Goal: Task Accomplishment & Management: Complete application form

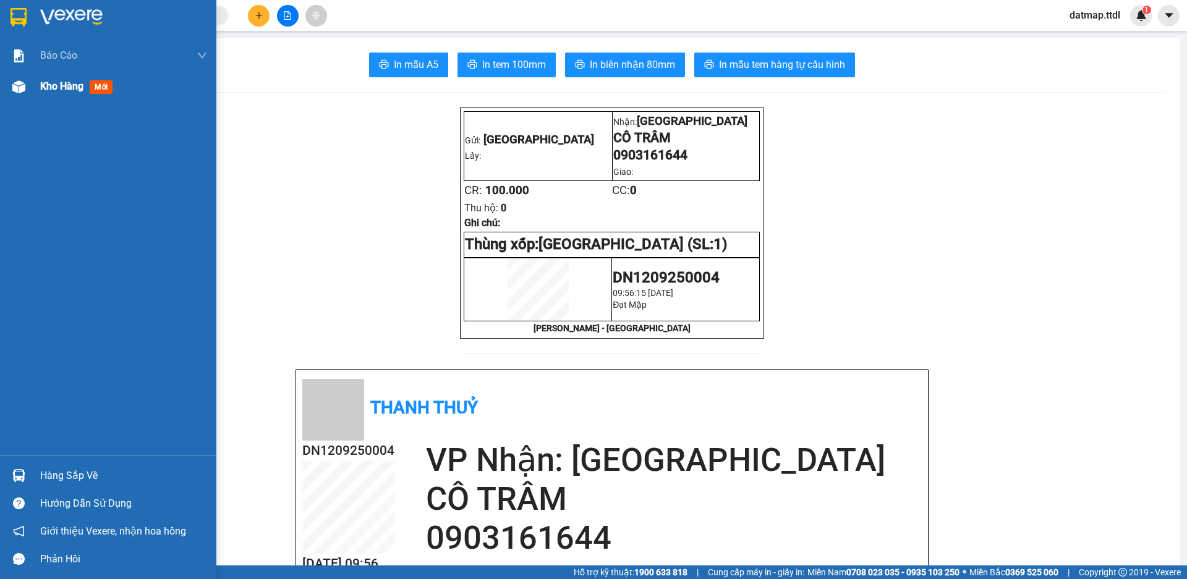
click at [62, 85] on span "Kho hàng" at bounding box center [61, 86] width 43 height 12
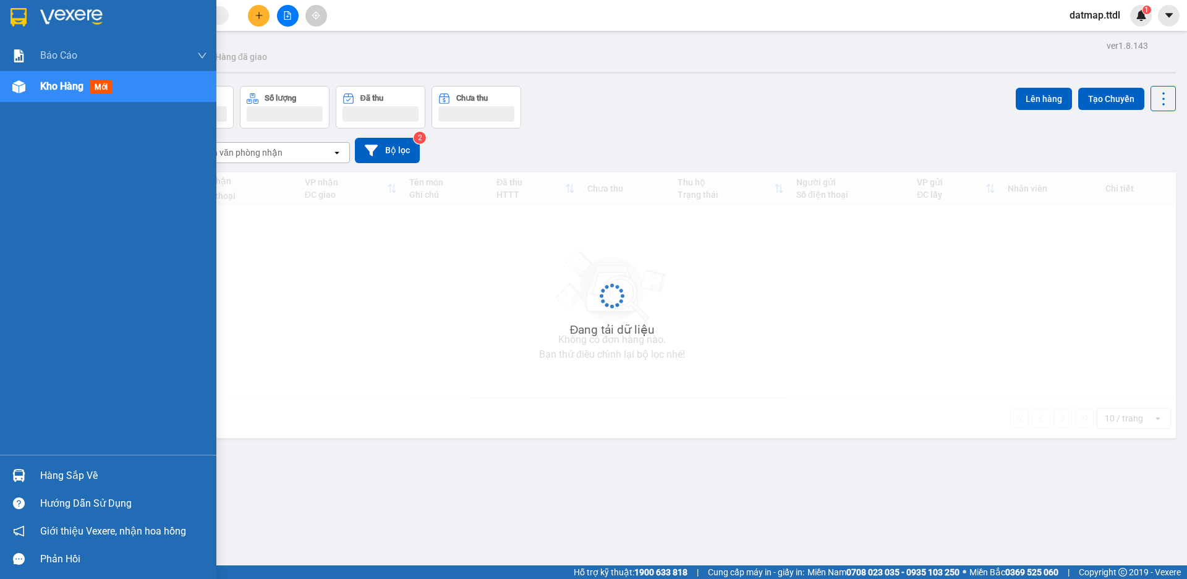
click at [54, 84] on span "Kho hàng" at bounding box center [61, 86] width 43 height 12
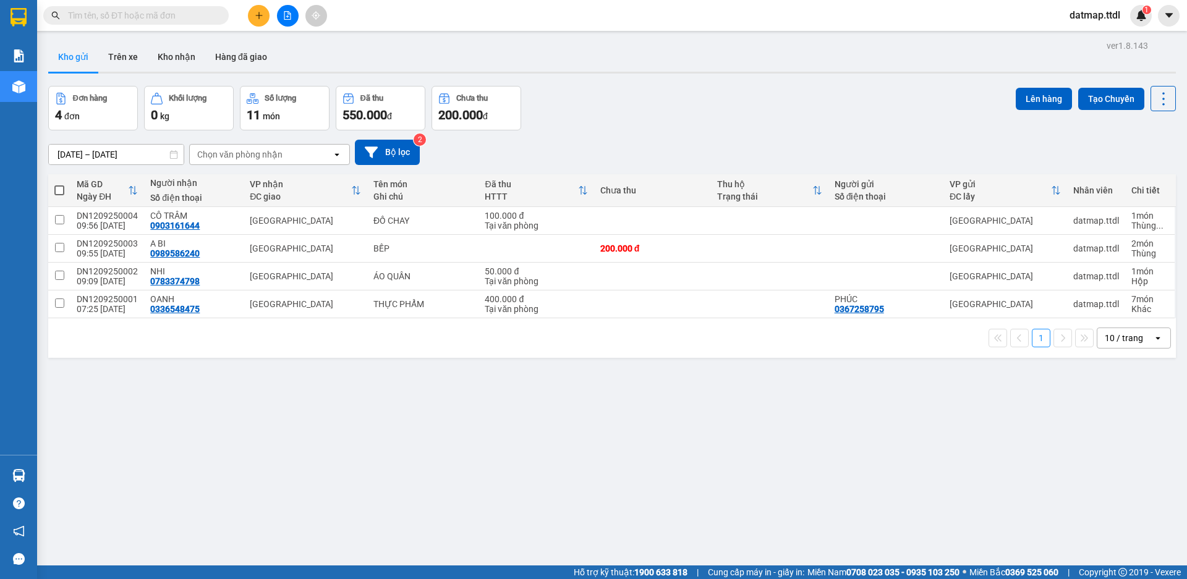
click at [289, 14] on icon "file-add" at bounding box center [287, 15] width 9 height 9
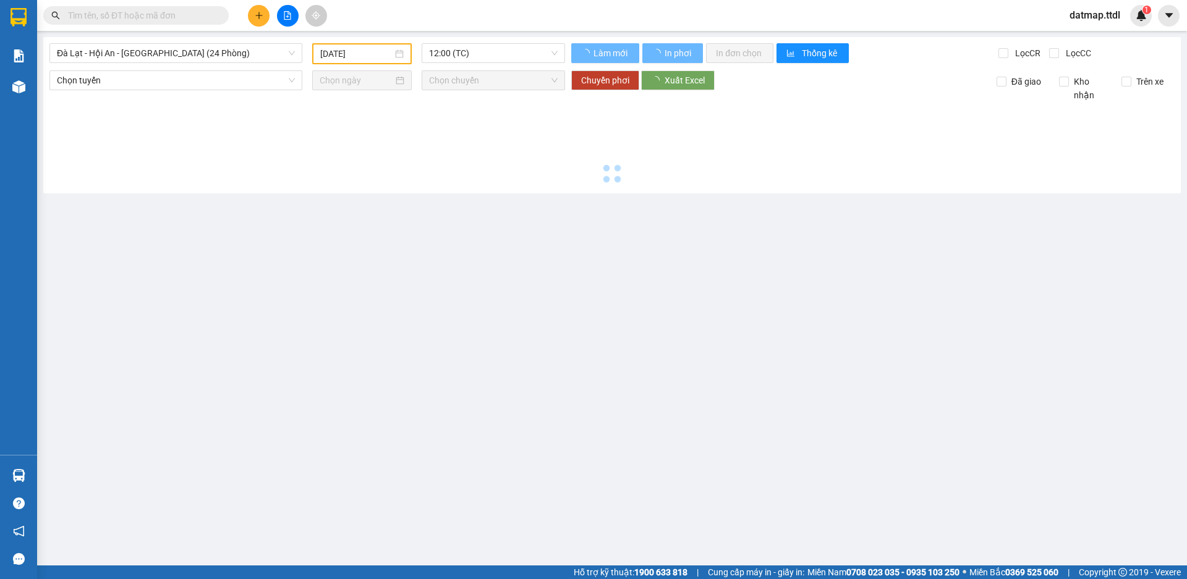
type input "[DATE]"
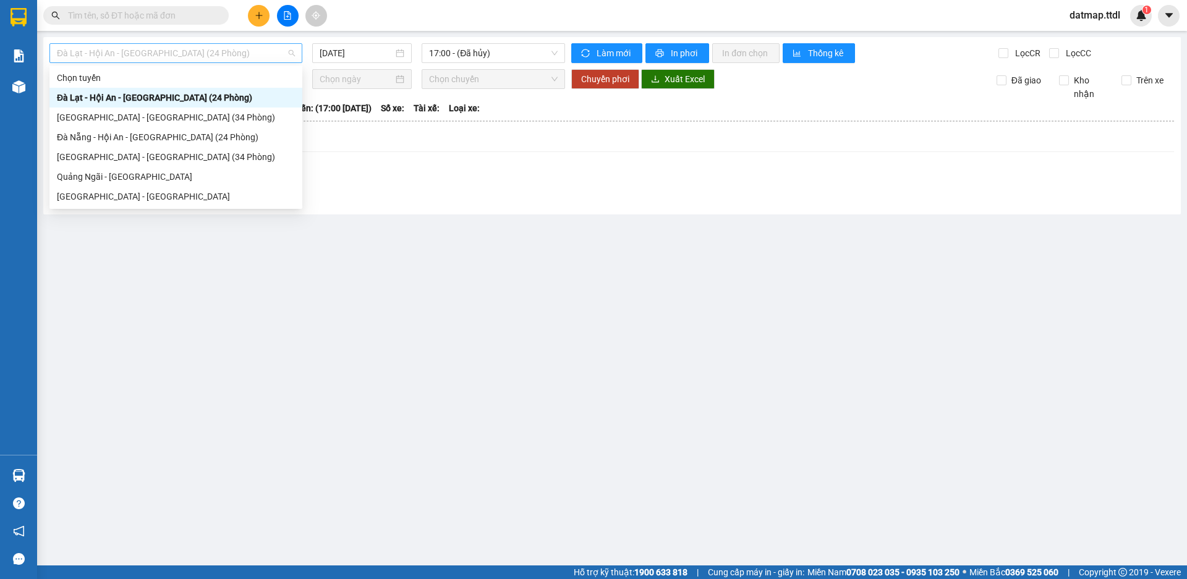
click at [132, 47] on span "Đà Lạt - Hội An - [GEOGRAPHIC_DATA] (24 Phòng)" at bounding box center [176, 53] width 238 height 19
click at [111, 112] on div "[GEOGRAPHIC_DATA] - [GEOGRAPHIC_DATA] (34 Phòng)" at bounding box center [176, 118] width 238 height 14
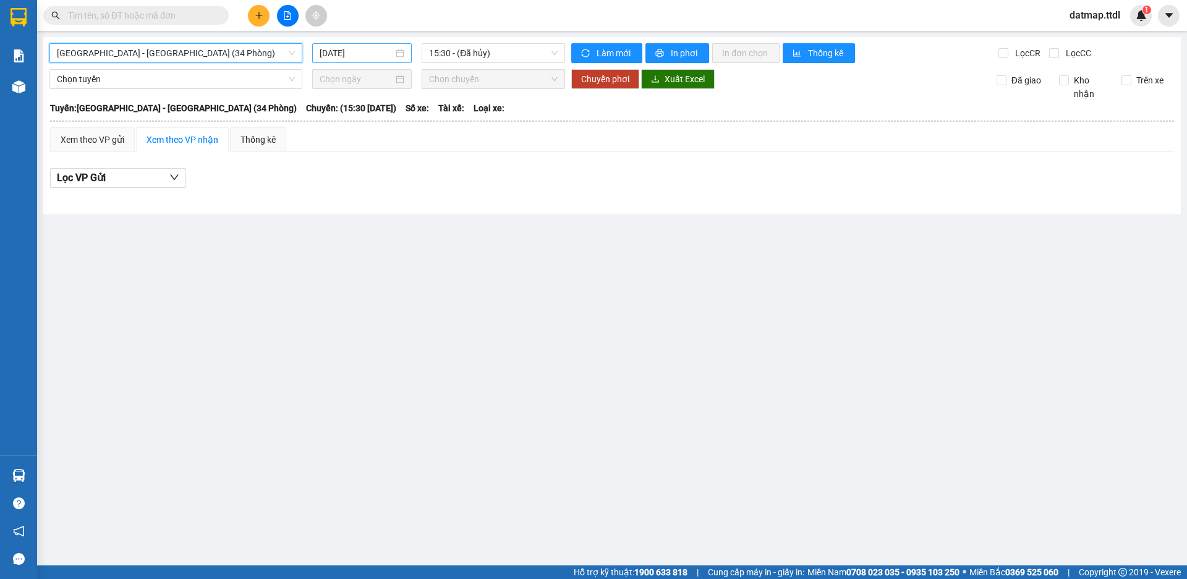
click at [332, 48] on input "[DATE]" at bounding box center [356, 53] width 74 height 14
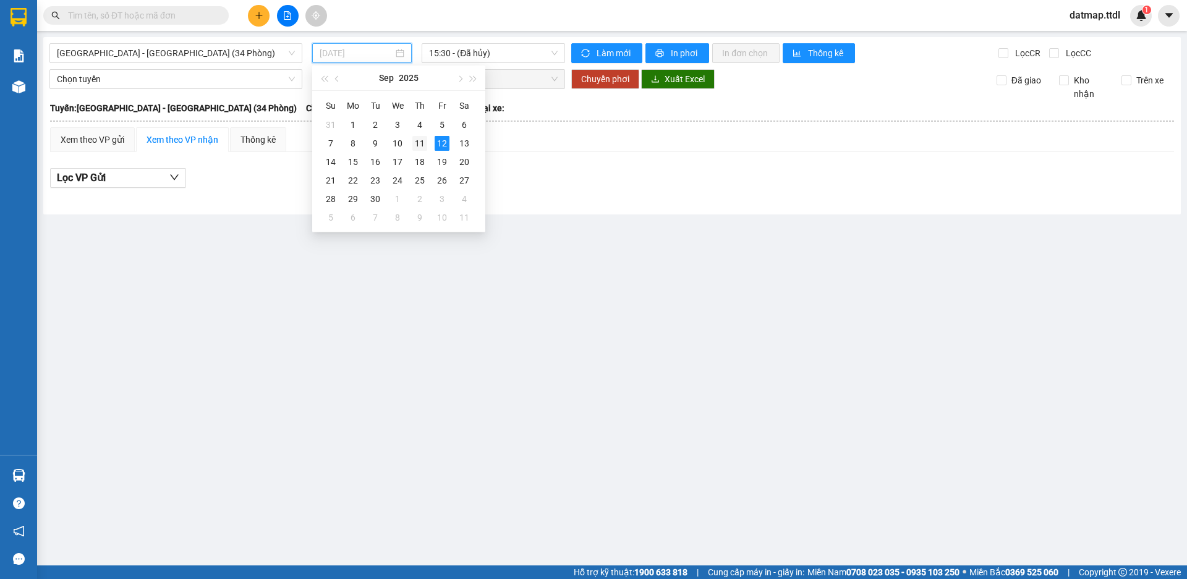
click at [413, 147] on div "11" at bounding box center [419, 143] width 15 height 15
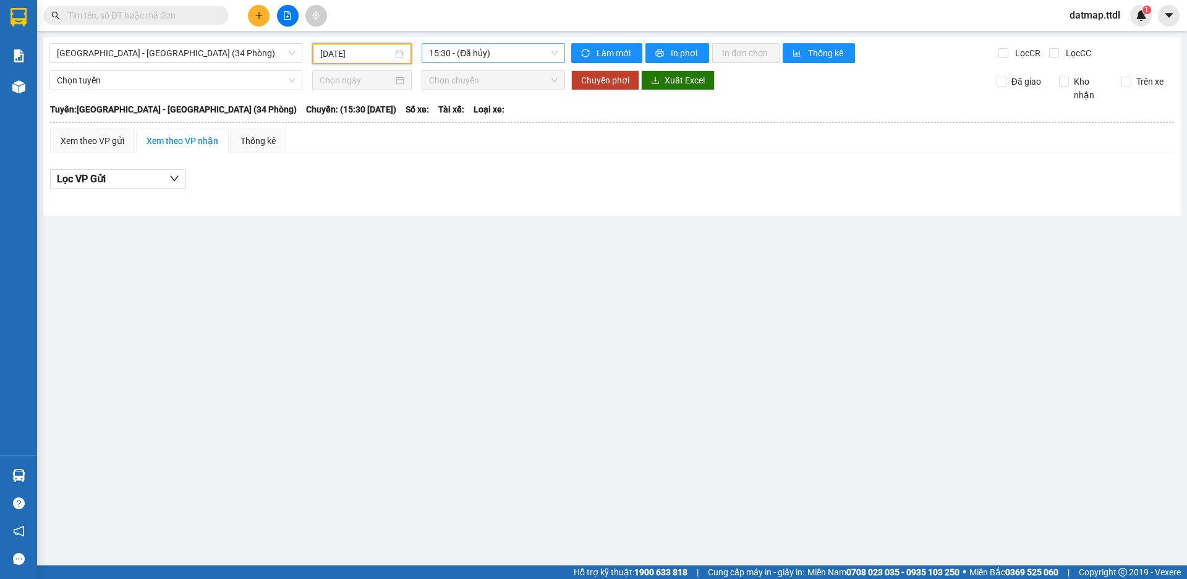
click at [482, 45] on span "15:30 - (Đã hủy)" at bounding box center [493, 53] width 129 height 19
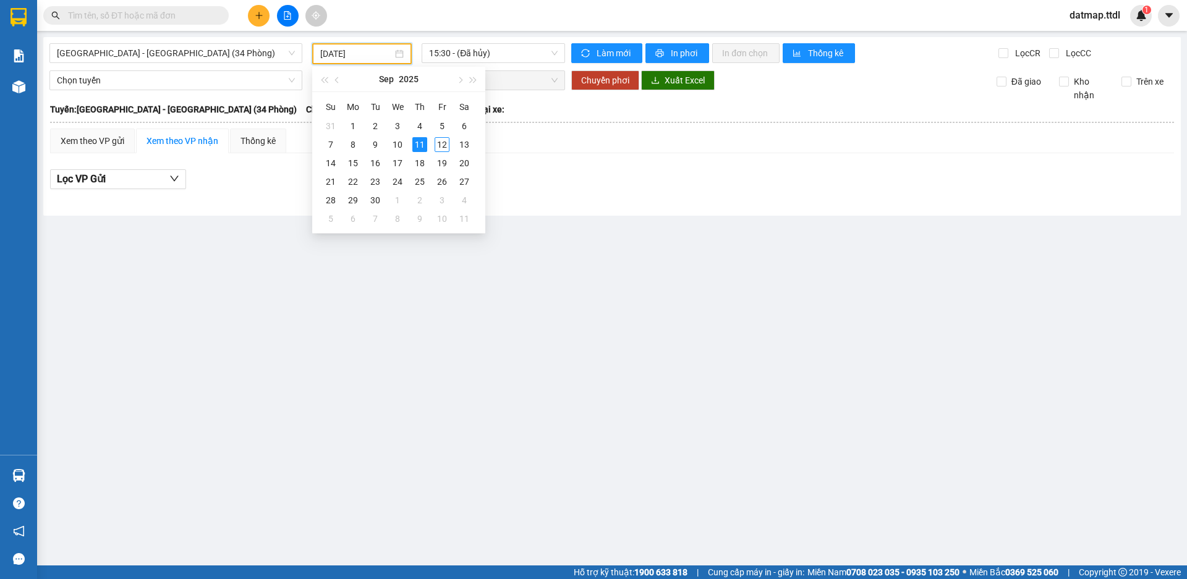
click at [358, 52] on input "[DATE]" at bounding box center [356, 54] width 72 height 14
click at [396, 146] on div "10" at bounding box center [397, 144] width 15 height 15
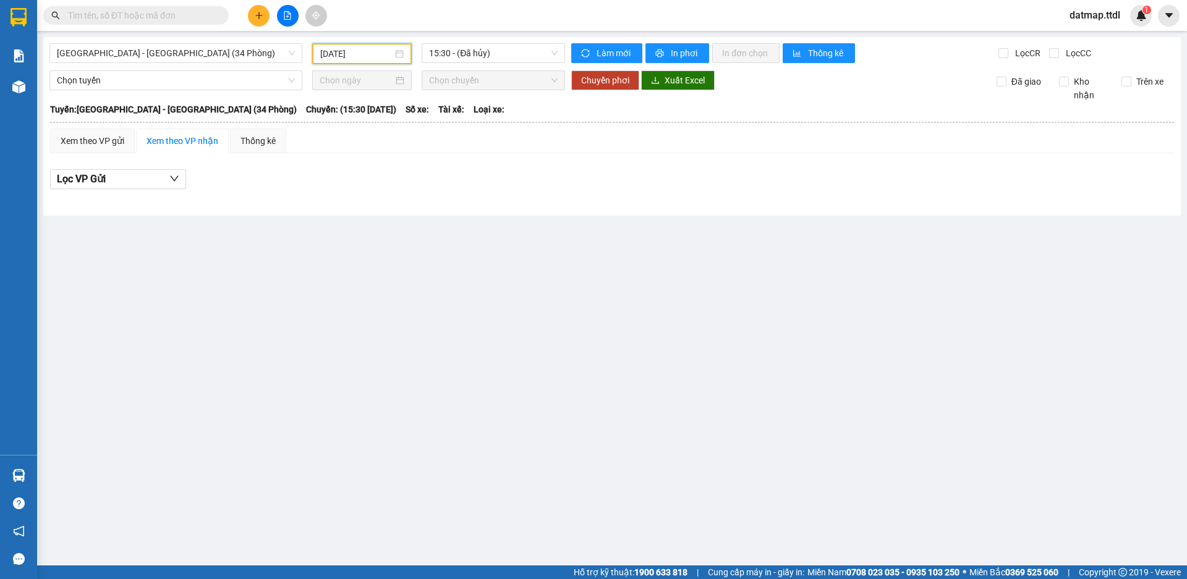
click at [341, 43] on div "[GEOGRAPHIC_DATA] - [GEOGRAPHIC_DATA] (34 Phòng) [DATE] 15:30 - (Đã hủy) Làm mớ…" at bounding box center [611, 126] width 1137 height 179
click at [360, 53] on input "[DATE]" at bounding box center [356, 54] width 72 height 14
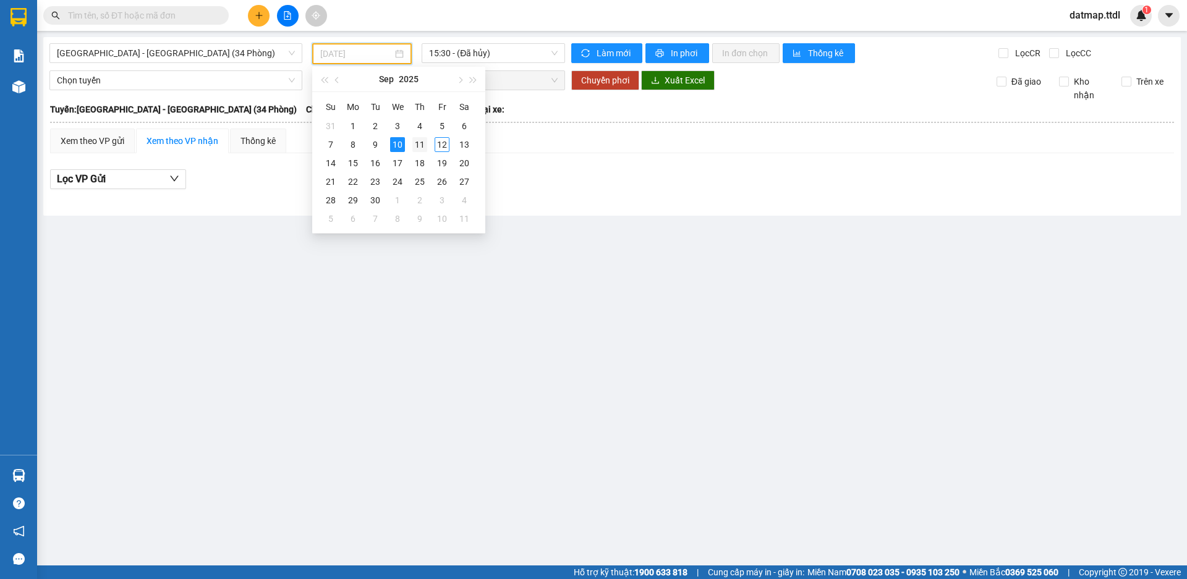
click at [417, 147] on div "11" at bounding box center [419, 144] width 15 height 15
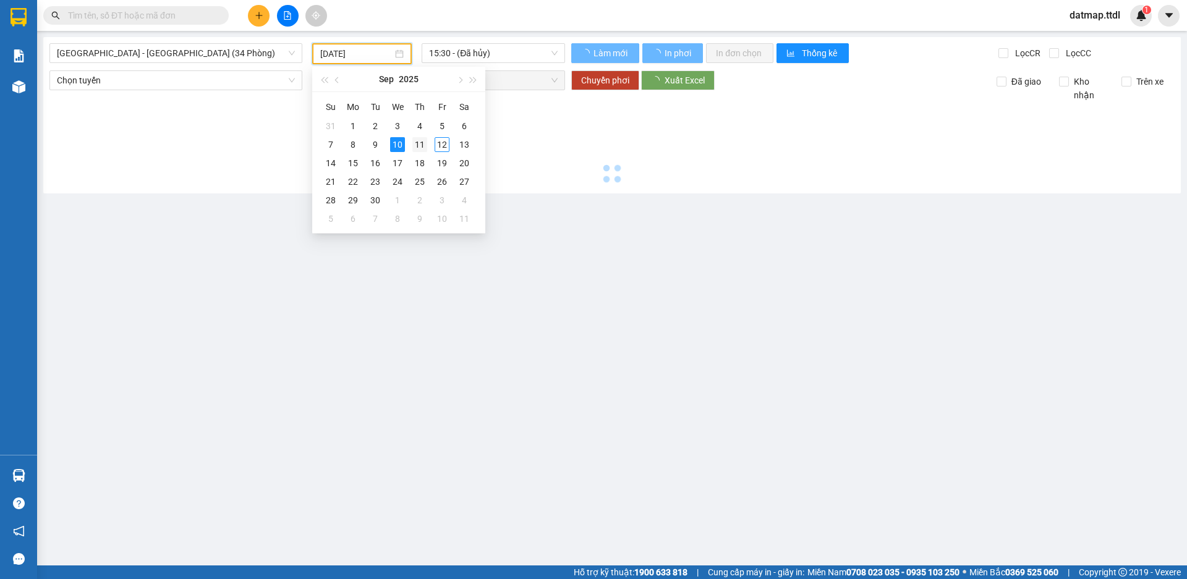
type input "[DATE]"
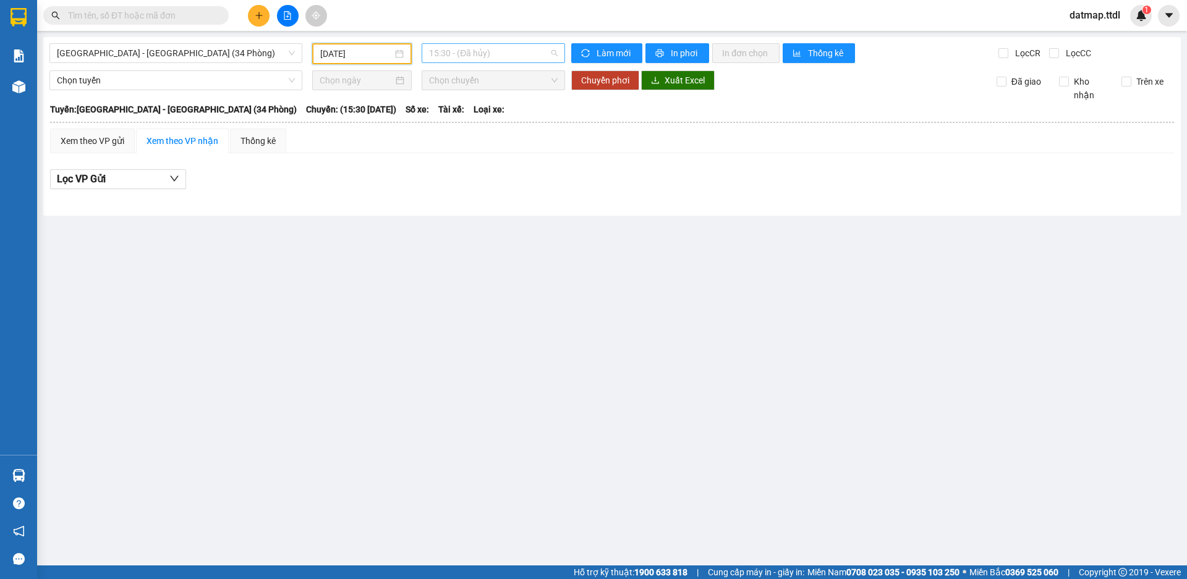
click at [473, 56] on span "15:30 - (Đã hủy)" at bounding box center [493, 53] width 129 height 19
click at [143, 50] on span "[GEOGRAPHIC_DATA] - [GEOGRAPHIC_DATA] (34 Phòng)" at bounding box center [176, 53] width 238 height 19
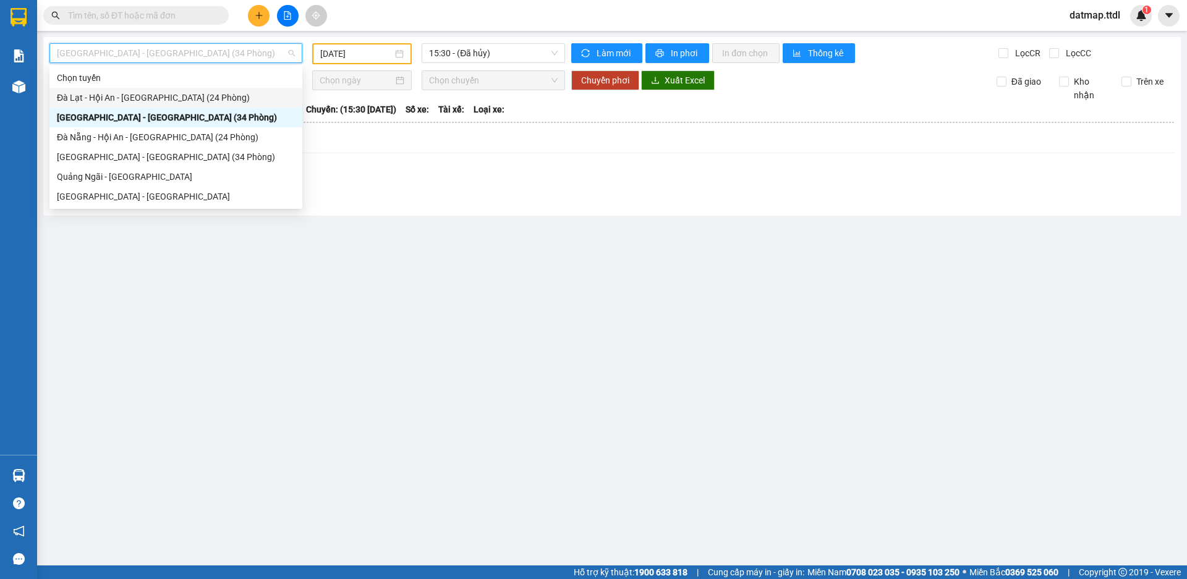
click at [115, 93] on div "Đà Lạt - Hội An - [GEOGRAPHIC_DATA] (24 Phòng)" at bounding box center [176, 98] width 238 height 14
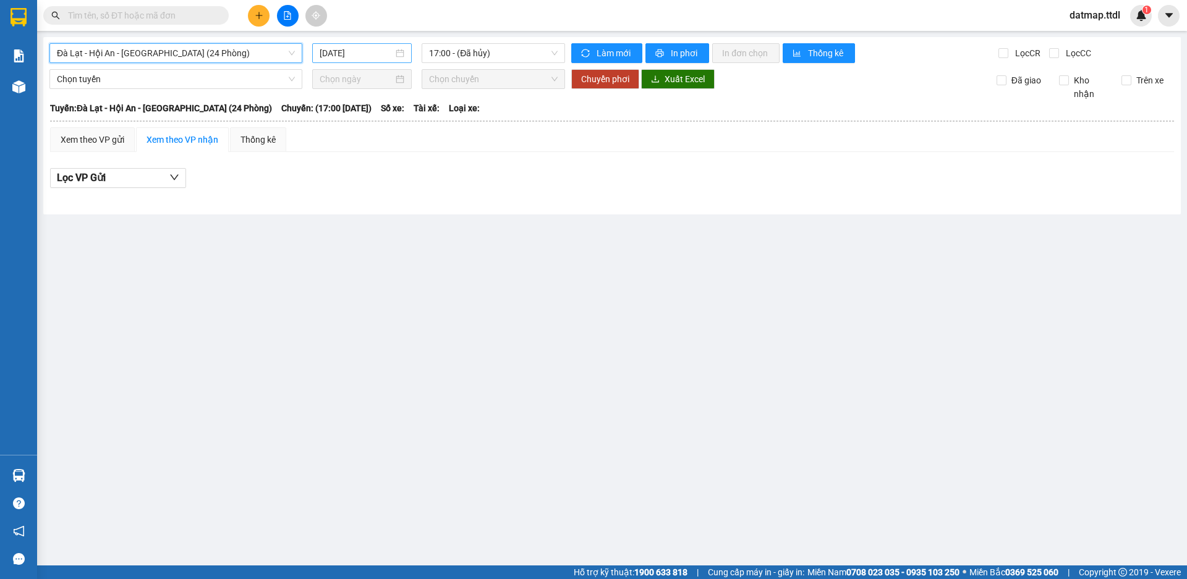
click at [349, 60] on div "[DATE]" at bounding box center [361, 53] width 99 height 20
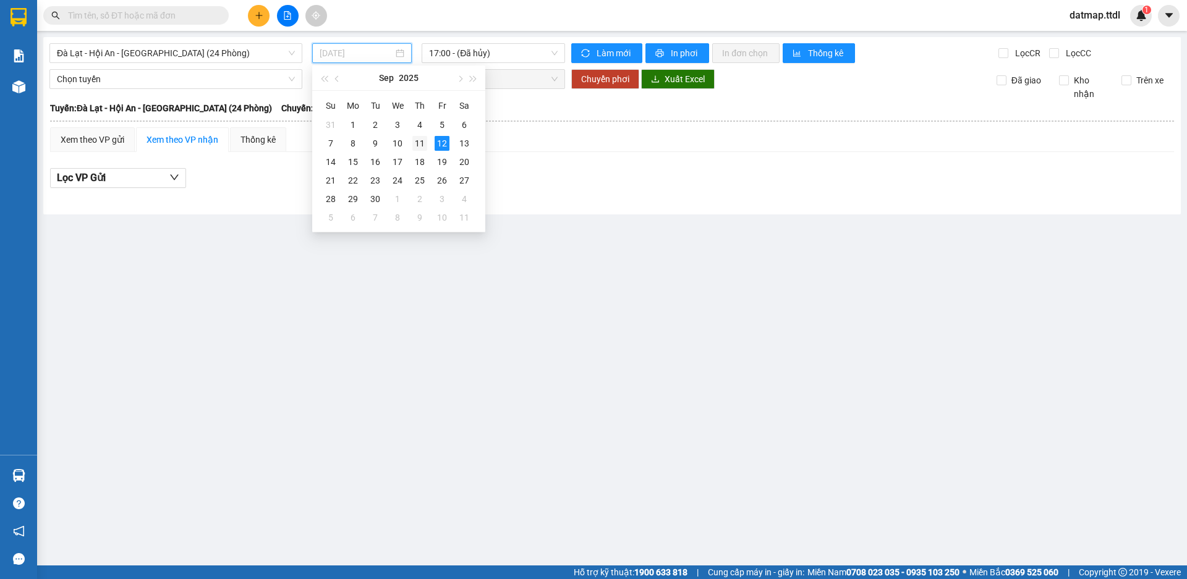
click at [422, 145] on div "11" at bounding box center [419, 143] width 15 height 15
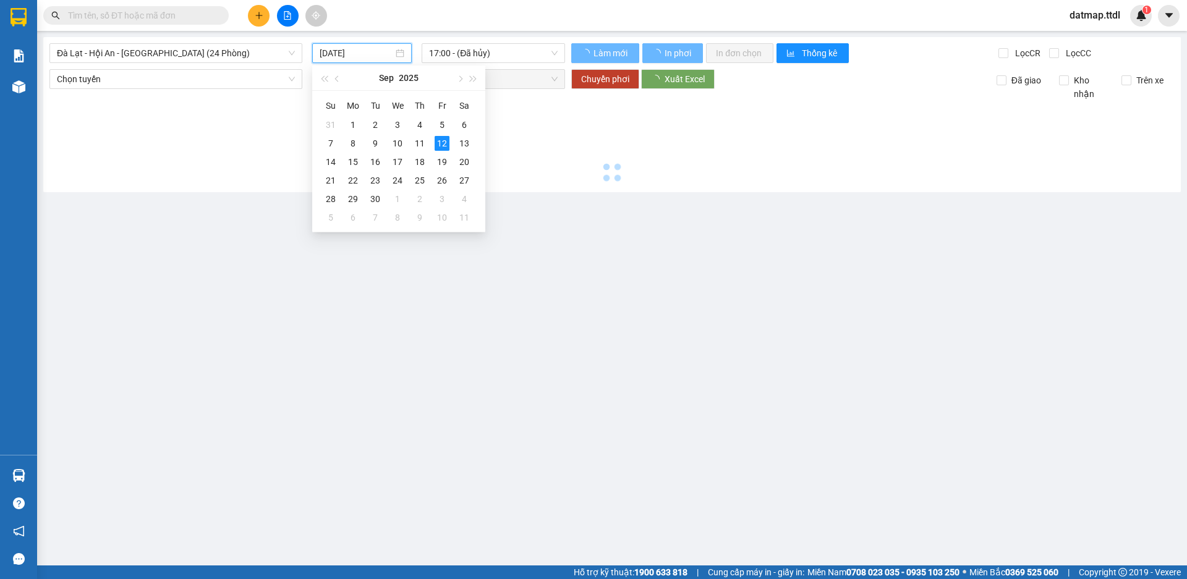
type input "[DATE]"
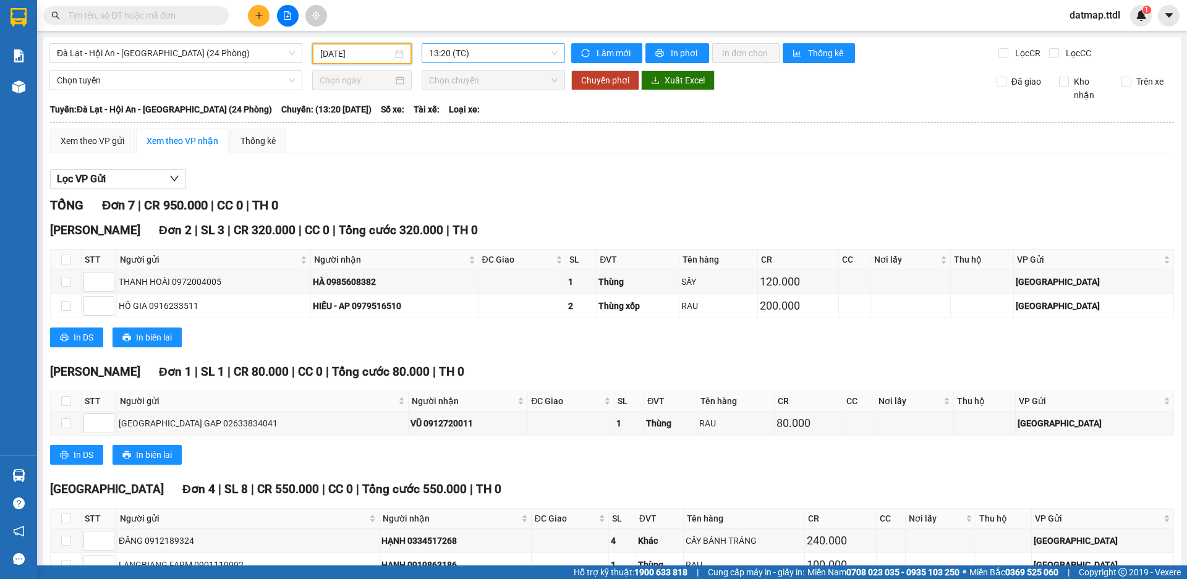
click at [464, 46] on span "13:20 (TC)" at bounding box center [493, 53] width 129 height 19
click at [471, 120] on div "16:30 (TC) - 49H-034.48" at bounding box center [474, 118] width 96 height 14
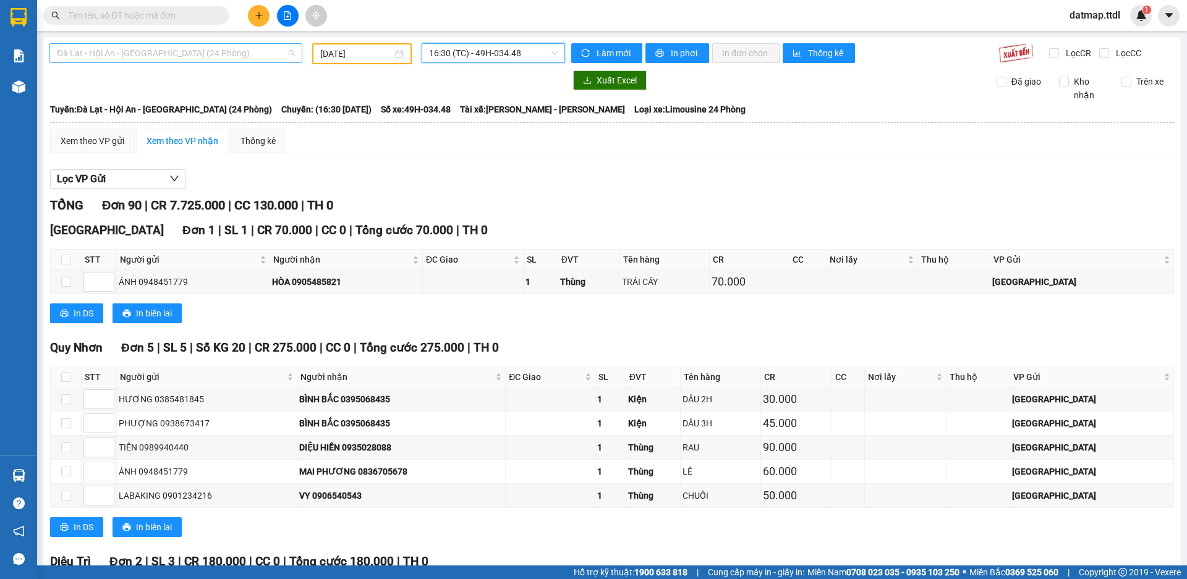
click at [96, 54] on span "Đà Lạt - Hội An - [GEOGRAPHIC_DATA] (24 Phòng)" at bounding box center [176, 53] width 238 height 19
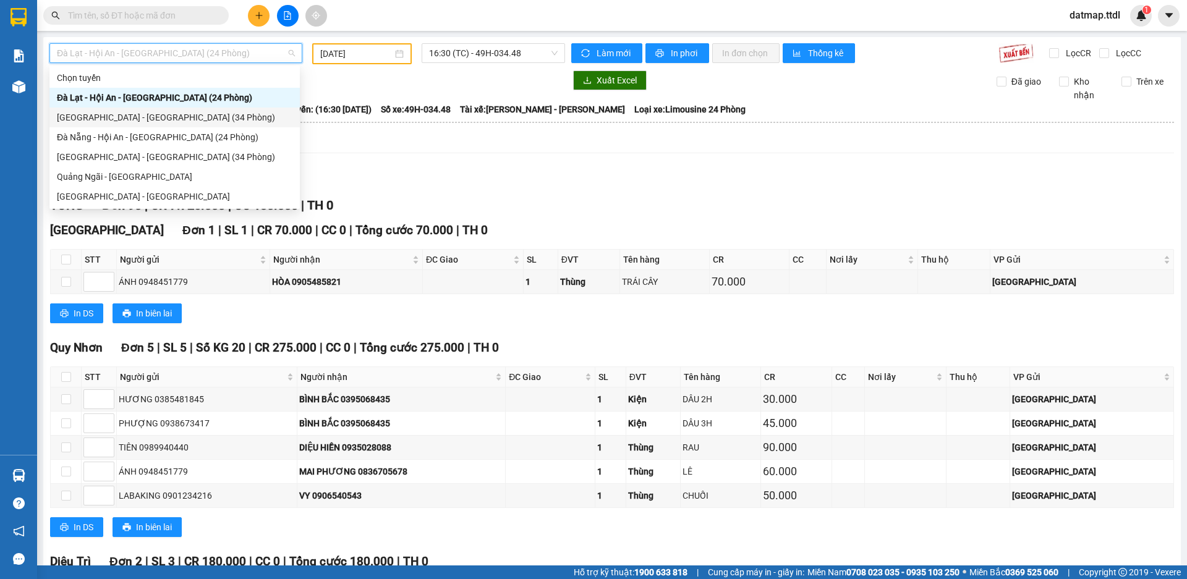
click at [116, 117] on div "[GEOGRAPHIC_DATA] - [GEOGRAPHIC_DATA] (34 Phòng)" at bounding box center [174, 118] width 235 height 14
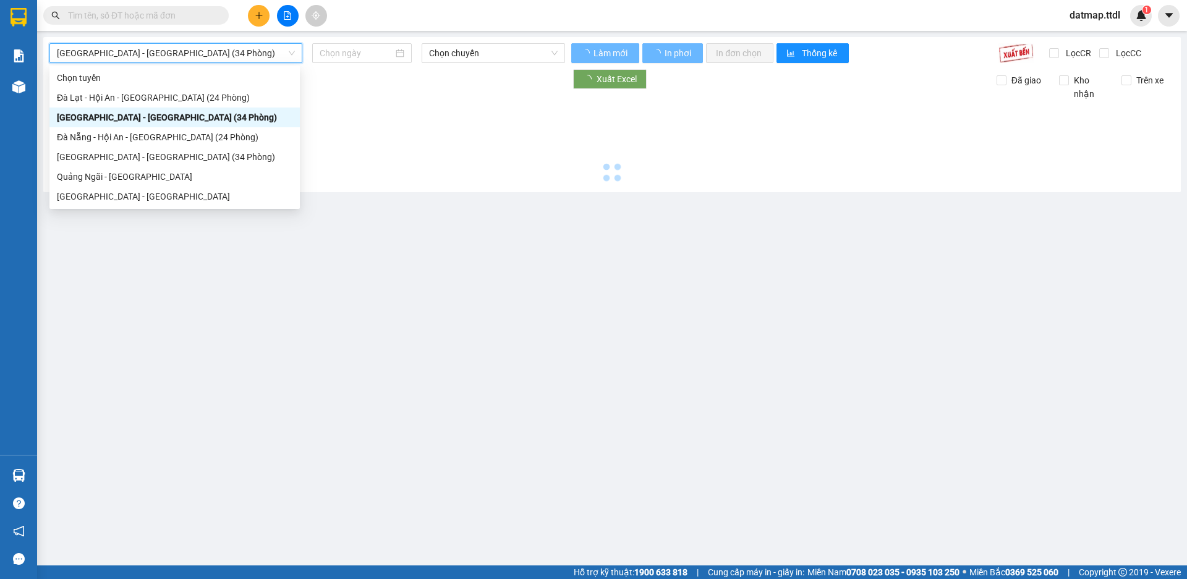
type input "[DATE]"
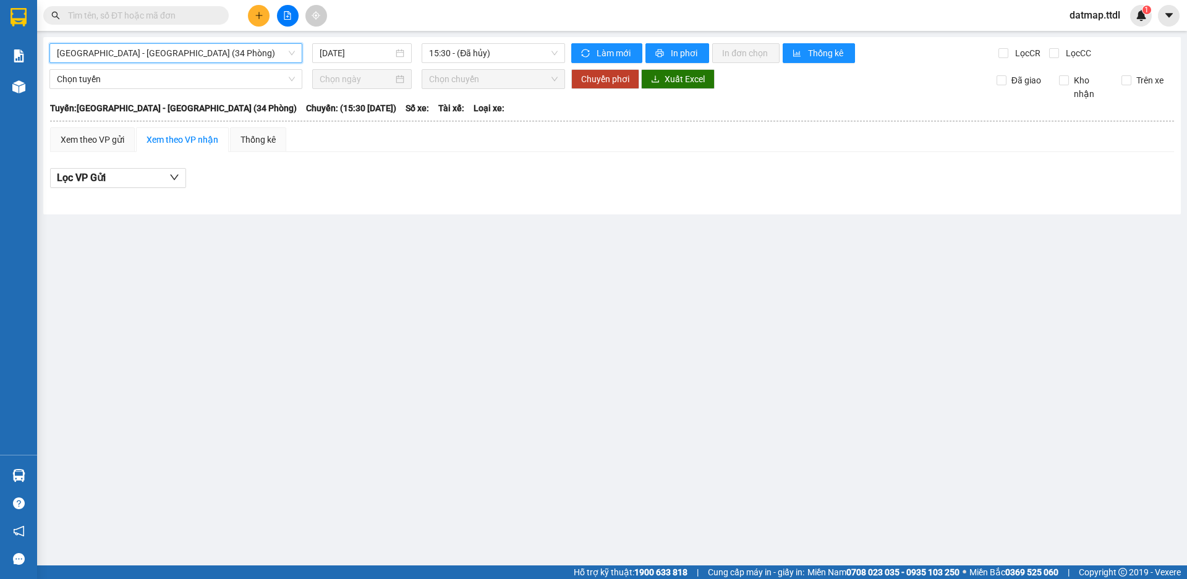
click at [112, 56] on span "[GEOGRAPHIC_DATA] - [GEOGRAPHIC_DATA] (34 Phòng)" at bounding box center [176, 53] width 238 height 19
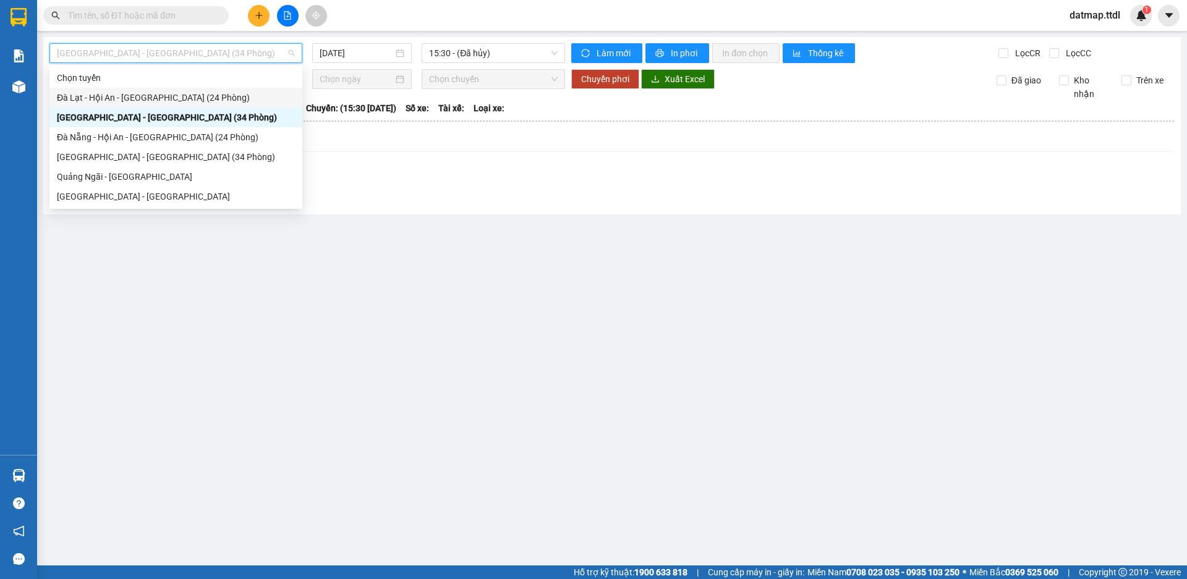
click at [125, 96] on div "Đà Lạt - Hội An - [GEOGRAPHIC_DATA] (24 Phòng)" at bounding box center [176, 98] width 238 height 14
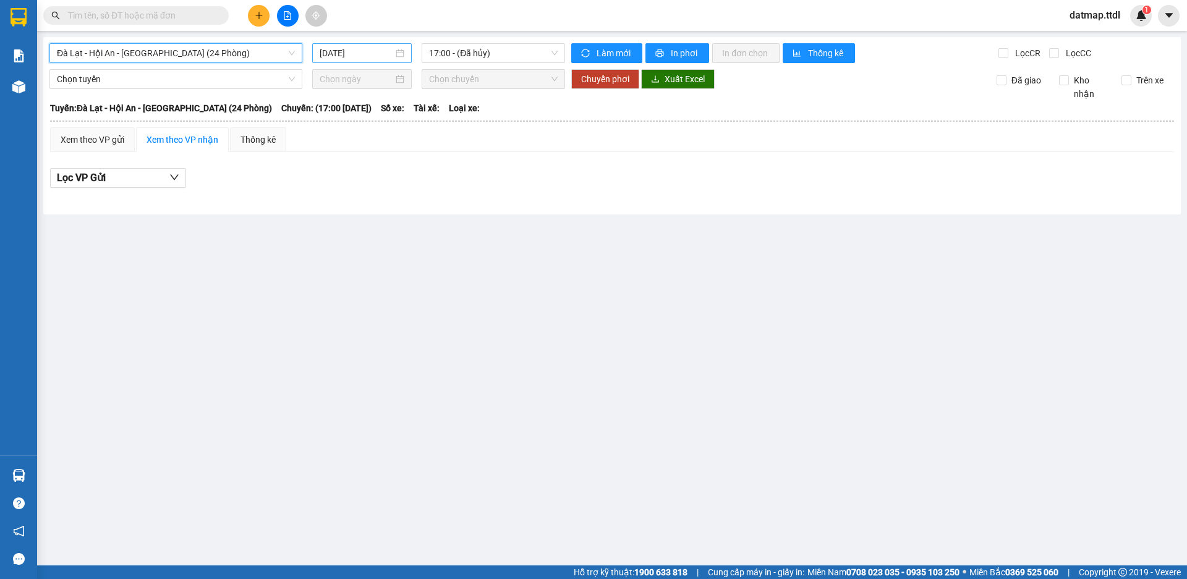
drag, startPoint x: 339, startPoint y: 49, endPoint x: 339, endPoint y: 57, distance: 8.0
click at [339, 57] on input "[DATE]" at bounding box center [356, 53] width 74 height 14
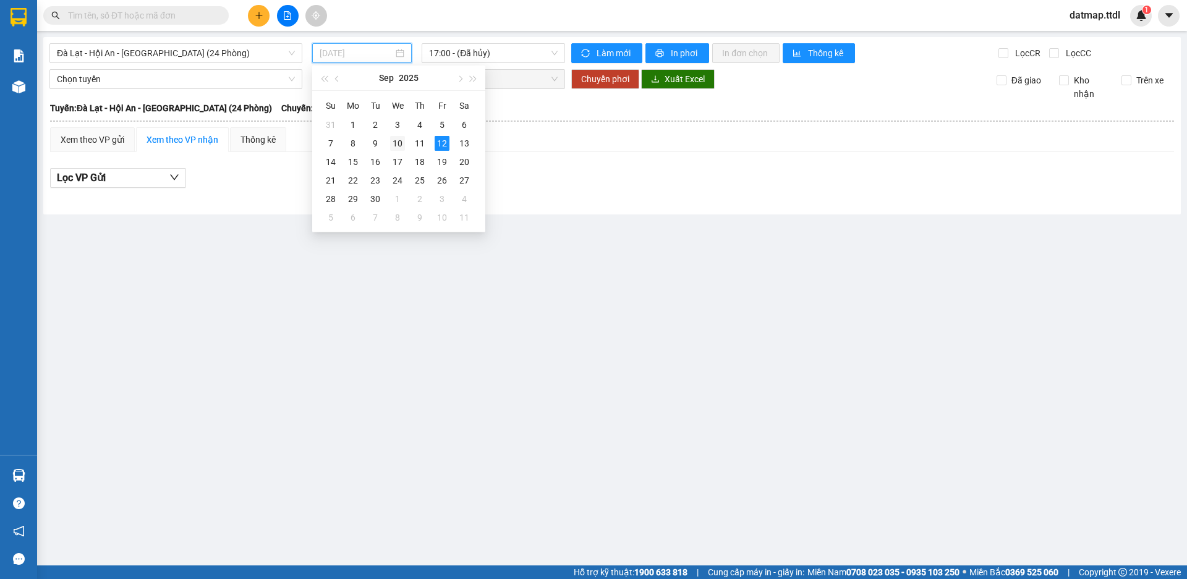
click at [398, 142] on div "10" at bounding box center [397, 143] width 15 height 15
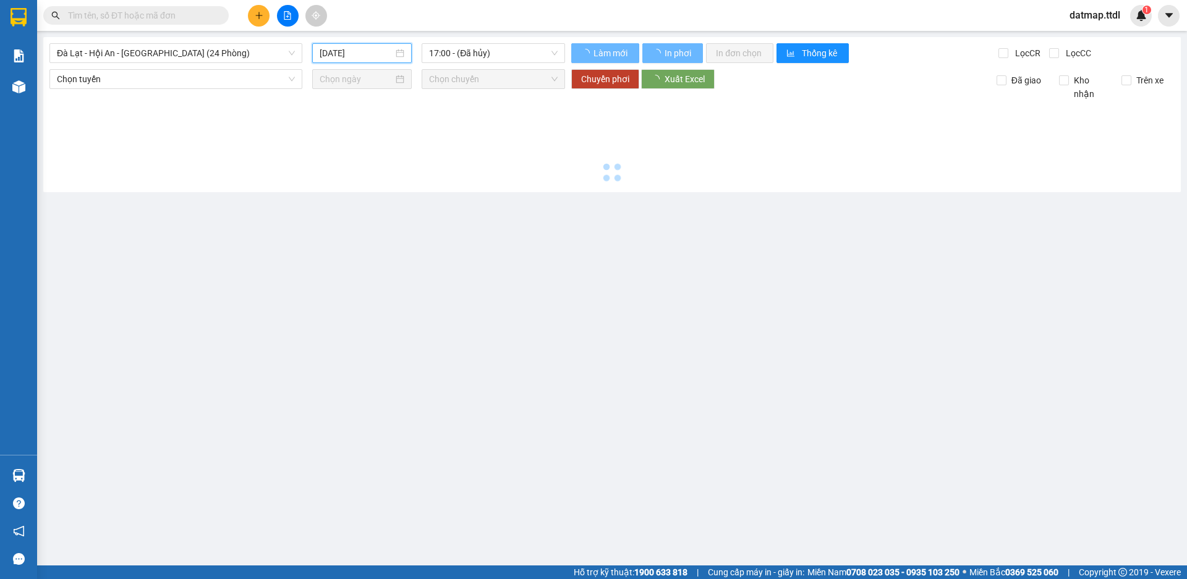
type input "[DATE]"
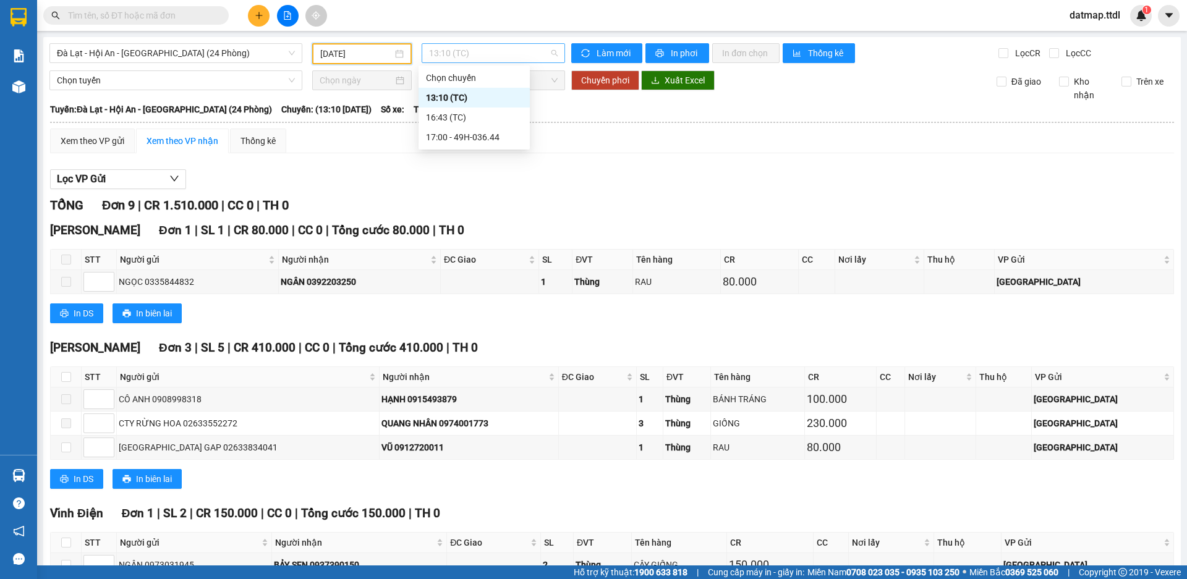
click at [493, 57] on span "13:10 (TC)" at bounding box center [493, 53] width 129 height 19
click at [489, 138] on div "17:00 - 49H-036.44" at bounding box center [474, 137] width 96 height 14
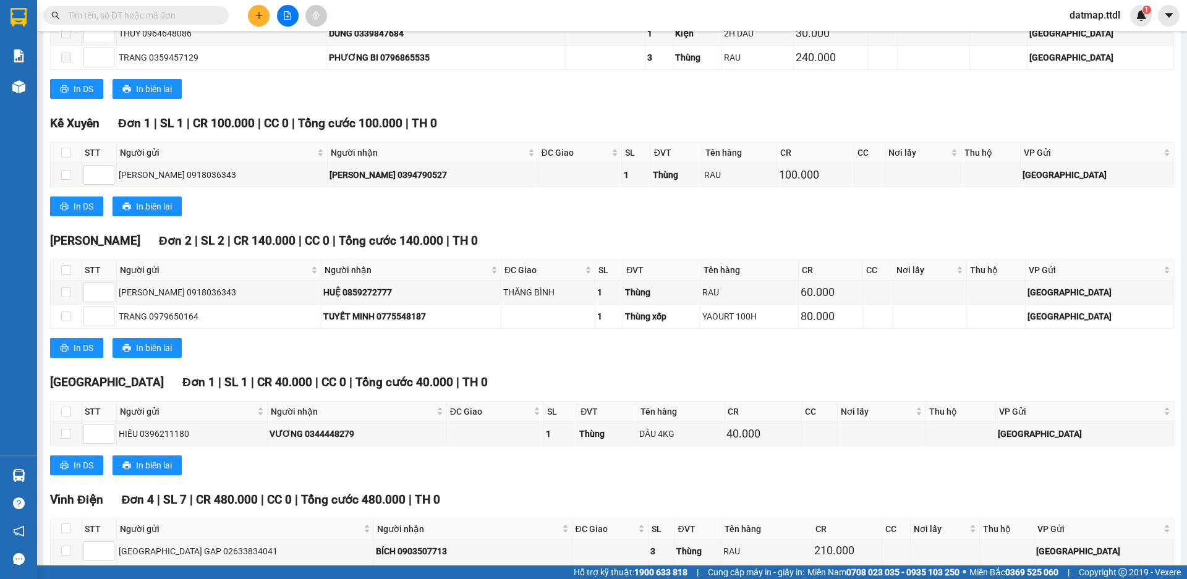
scroll to position [2904, 0]
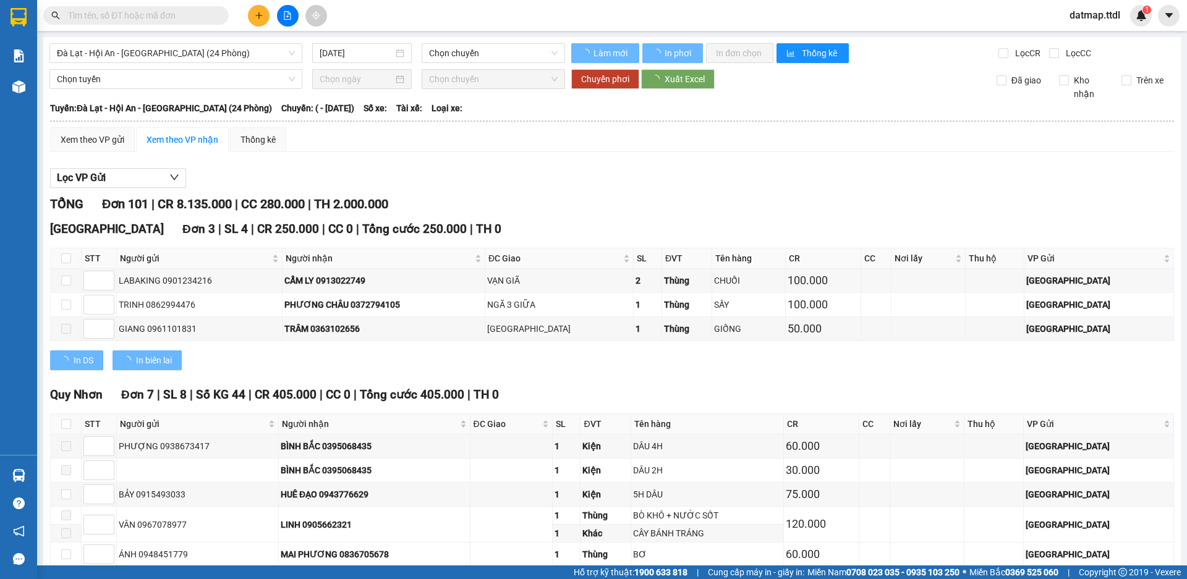
type input "[DATE]"
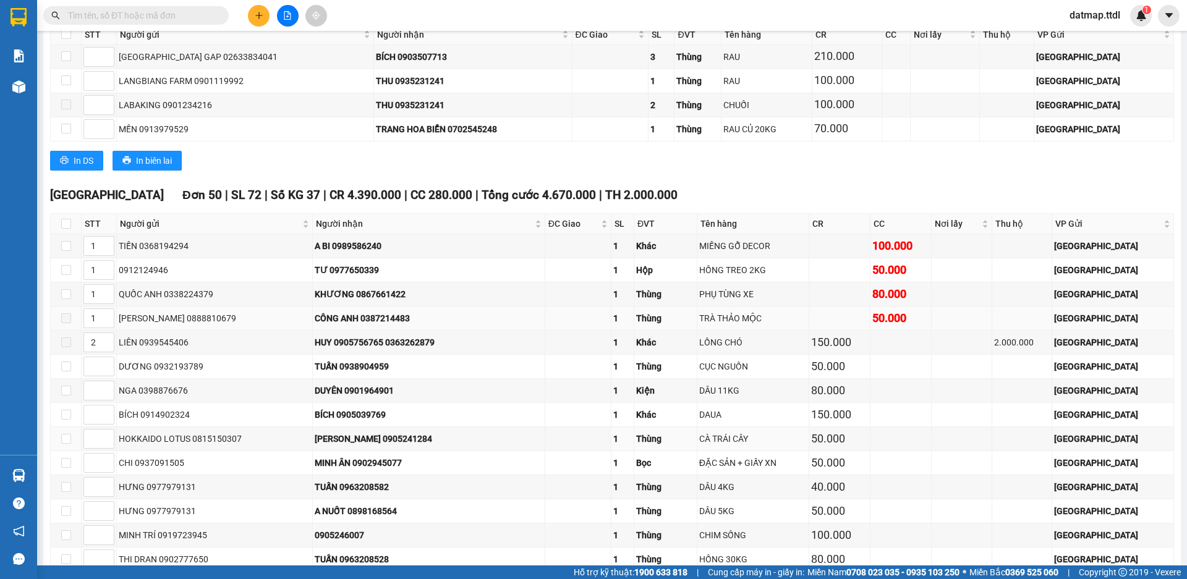
scroll to position [2595, 0]
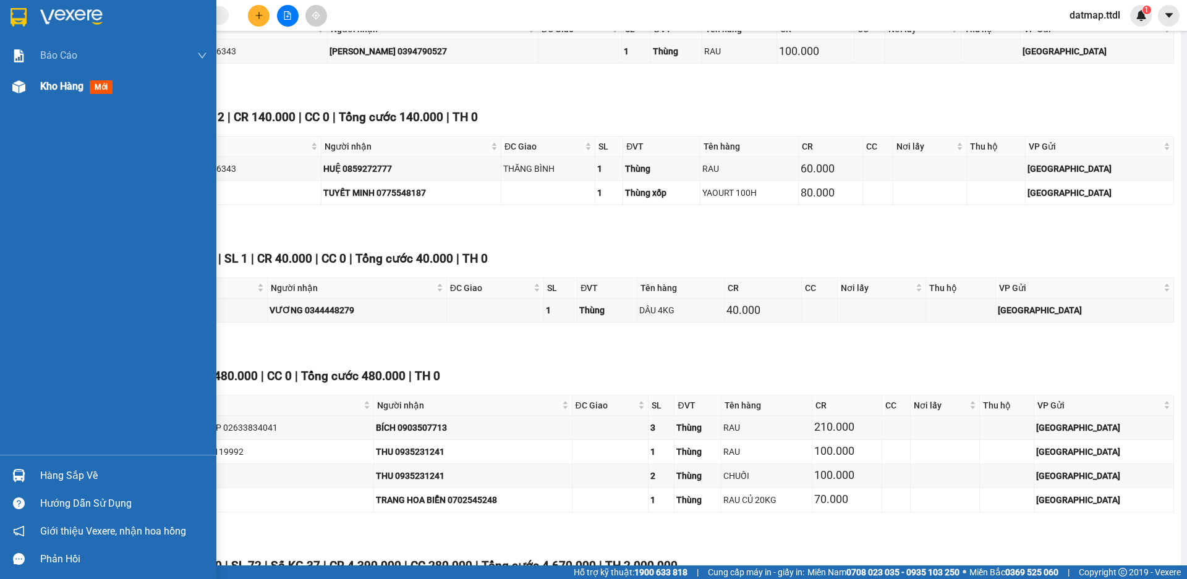
click at [69, 87] on span "Kho hàng" at bounding box center [61, 86] width 43 height 12
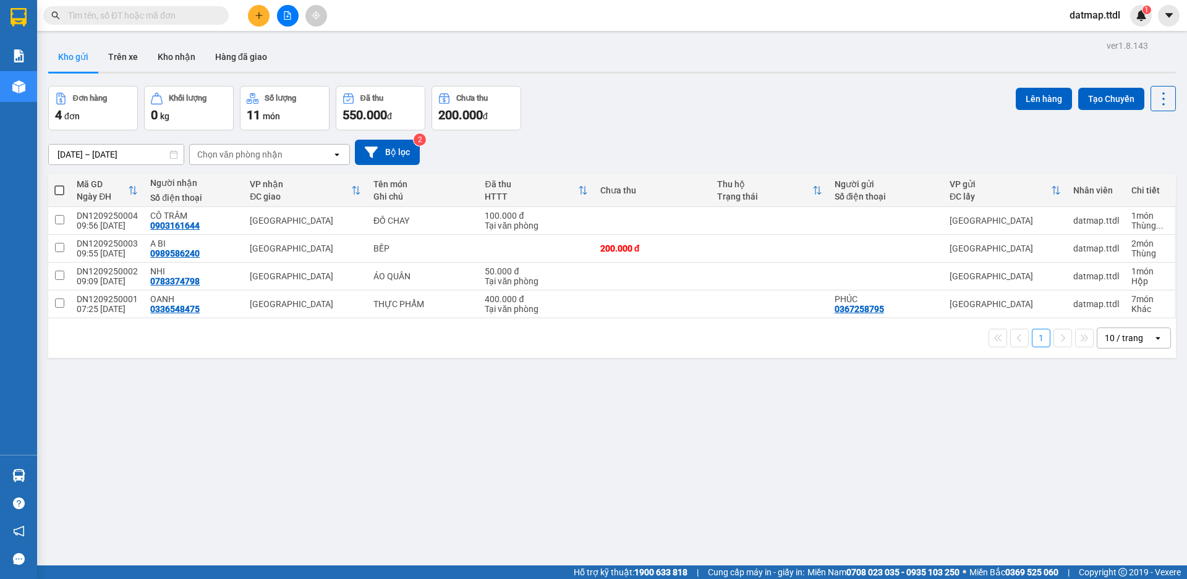
click at [260, 14] on icon "plus" at bounding box center [259, 15] width 9 height 9
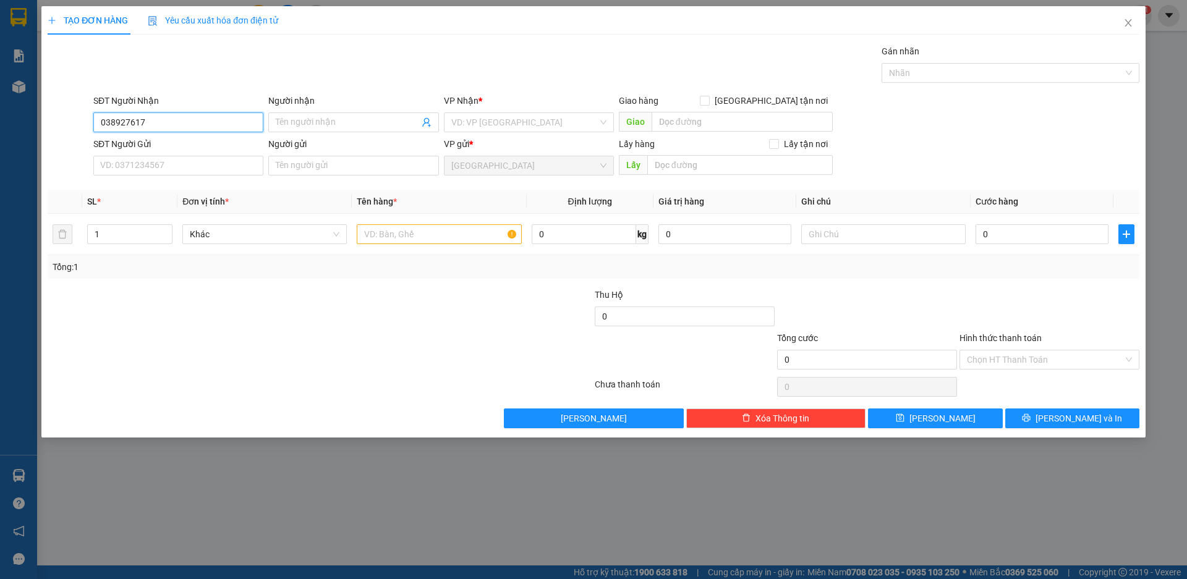
type input "0389276175"
click at [117, 147] on div "0389276175 - TIẾN" at bounding box center [178, 147] width 155 height 14
type input "TIẾN"
click at [231, 242] on span "Khác" at bounding box center [265, 234] width 150 height 19
type input "0389276175"
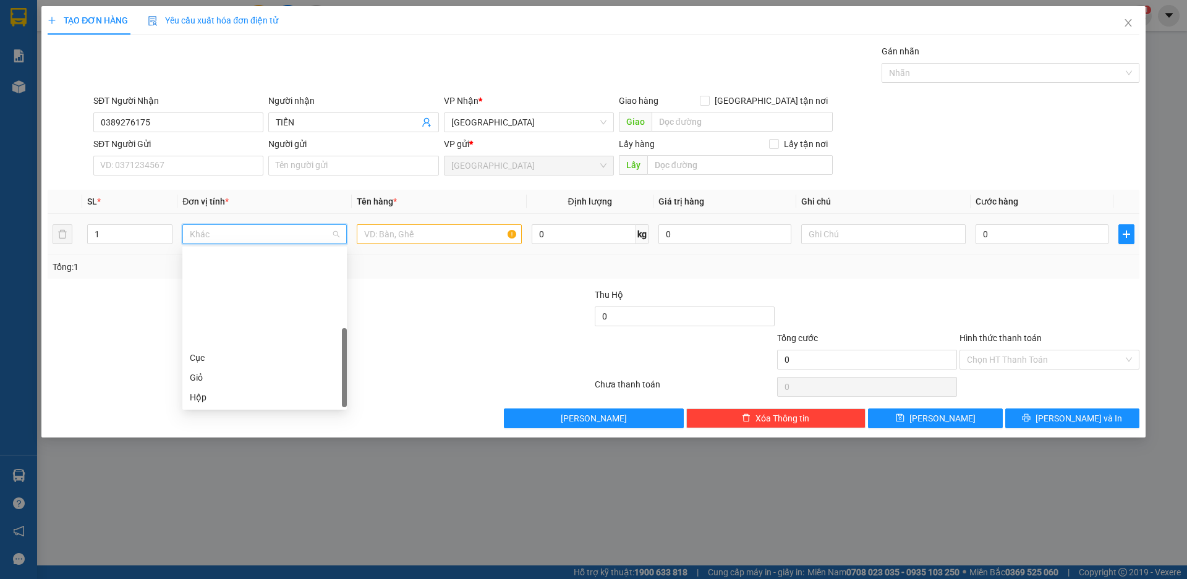
scroll to position [119, 0]
click at [238, 324] on div "Thùng" at bounding box center [265, 318] width 150 height 14
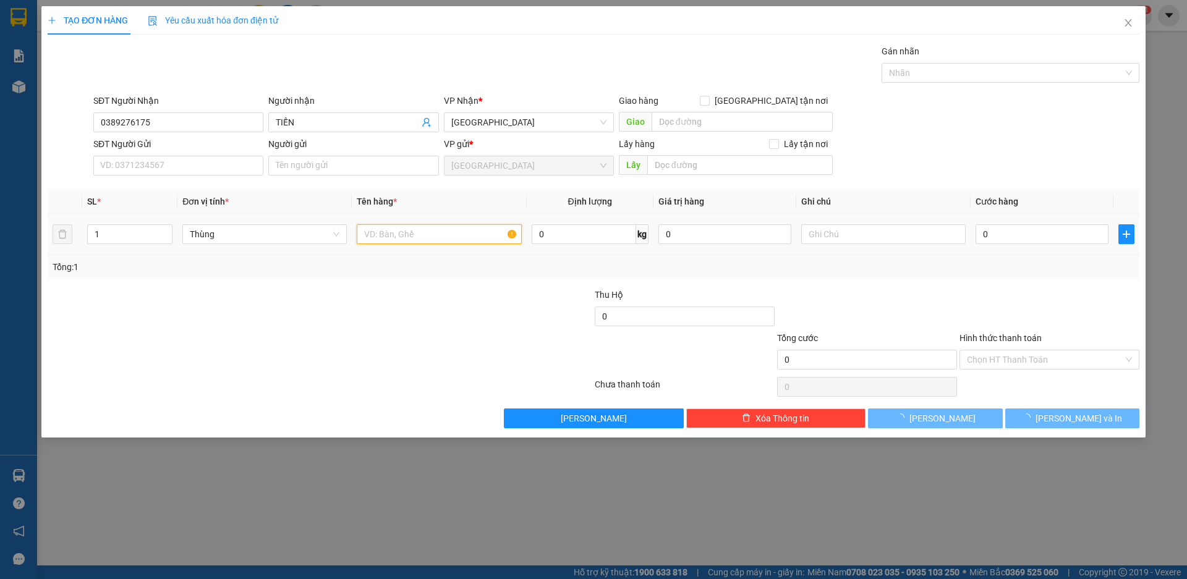
click at [386, 234] on input "text" at bounding box center [439, 234] width 164 height 20
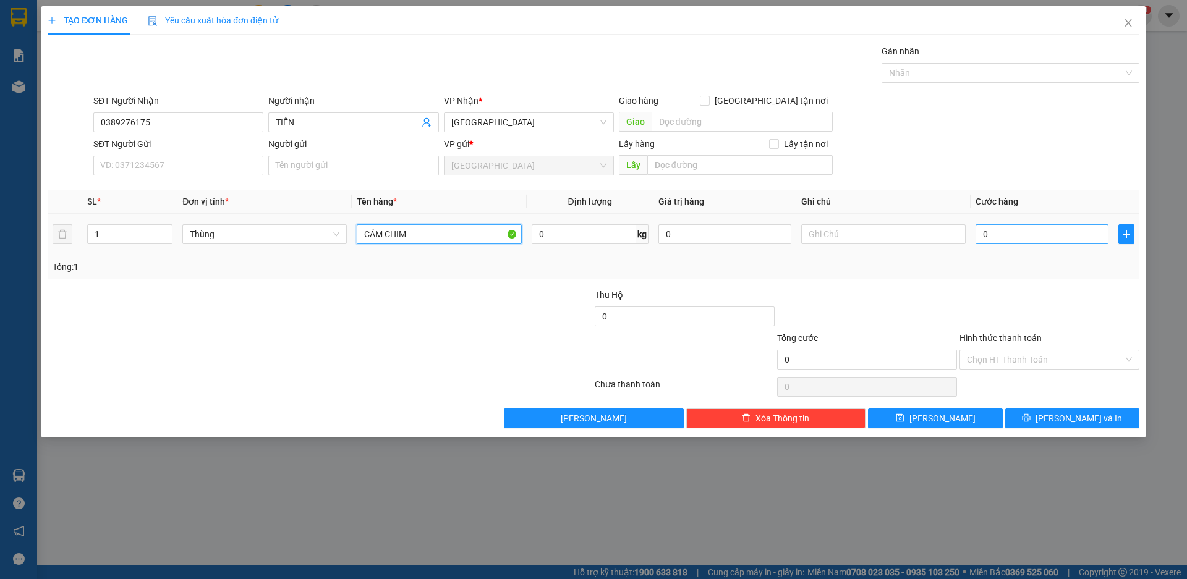
type input "CÁM CHIM"
click at [1013, 238] on input "0" at bounding box center [1041, 234] width 133 height 20
type input "1"
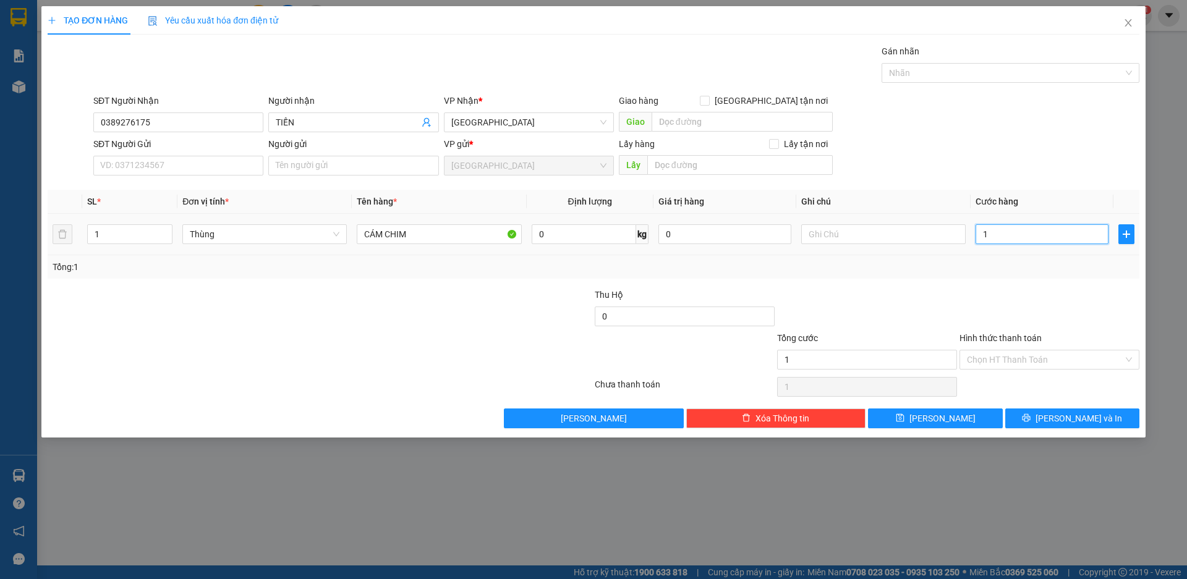
type input "10"
type input "100"
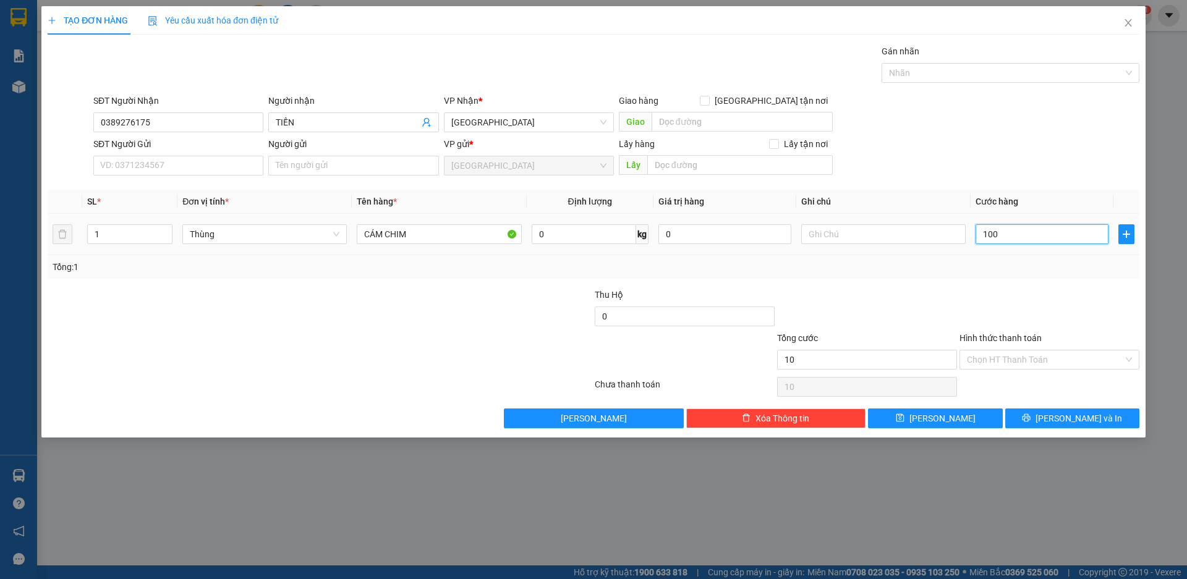
type input "100"
type input "1.000"
type input "10.000"
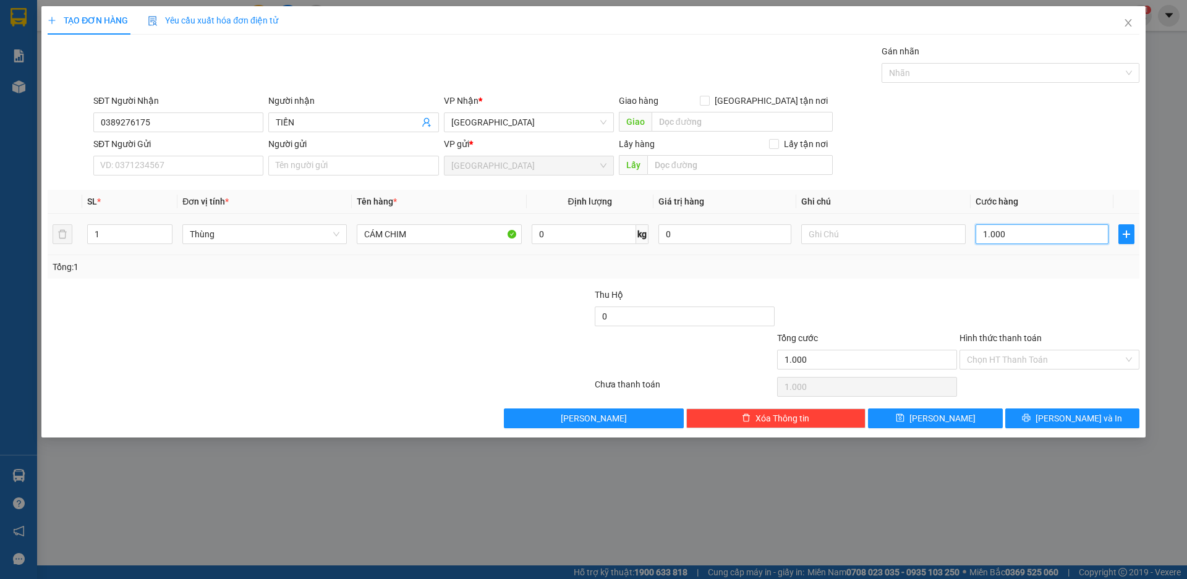
type input "10.000"
type input "100.000"
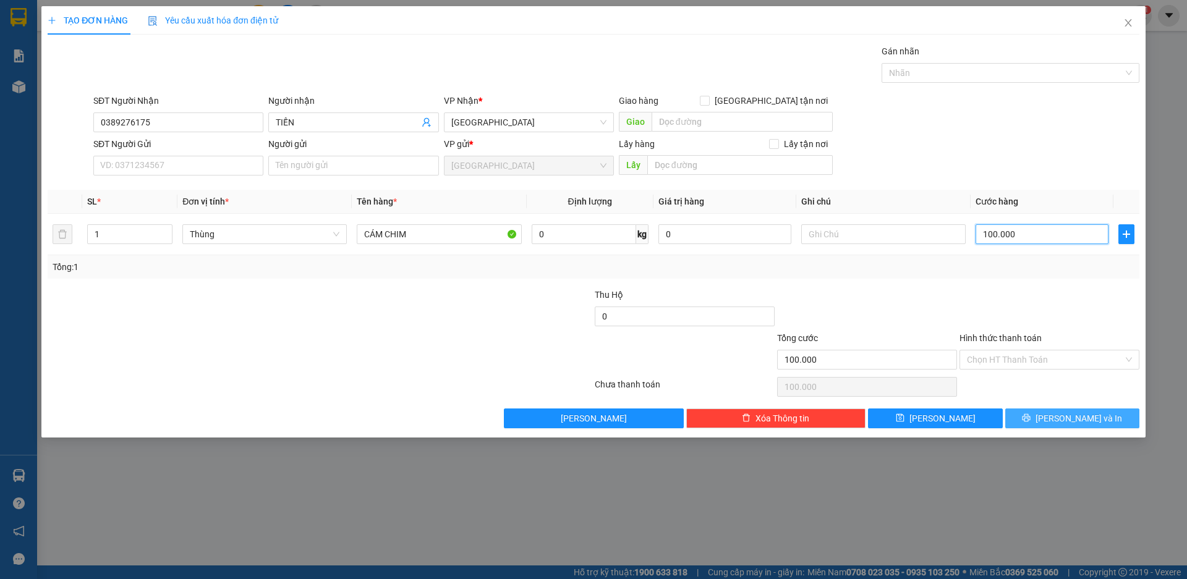
type input "100.000"
click at [1057, 427] on button "Lưu và In" at bounding box center [1072, 418] width 134 height 20
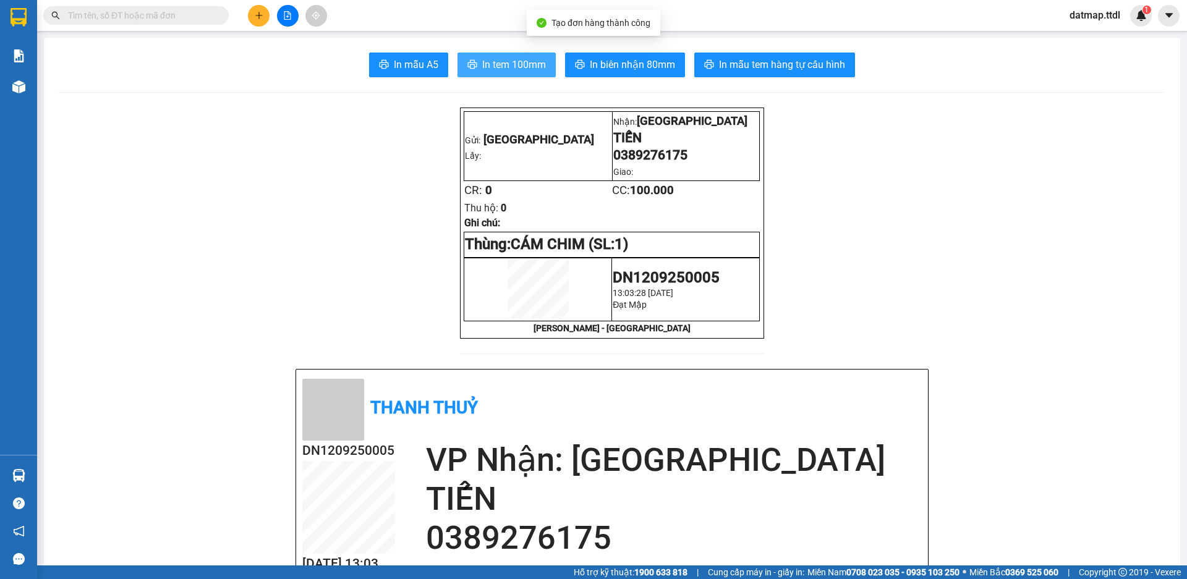
click at [527, 59] on span "In tem 100mm" at bounding box center [514, 64] width 64 height 15
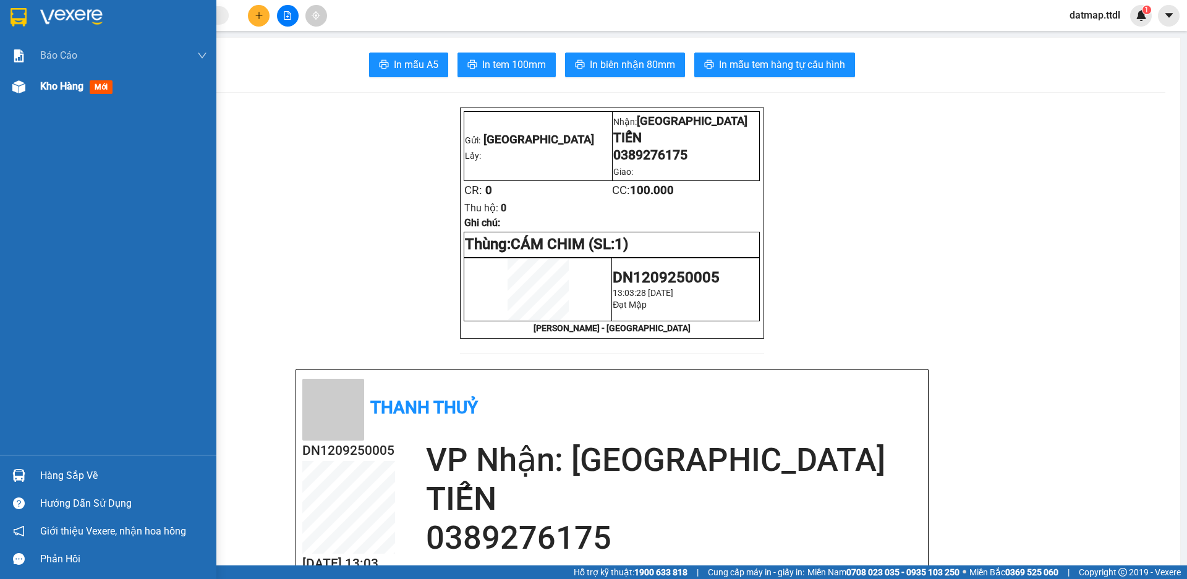
click at [44, 84] on span "Kho hàng" at bounding box center [61, 86] width 43 height 12
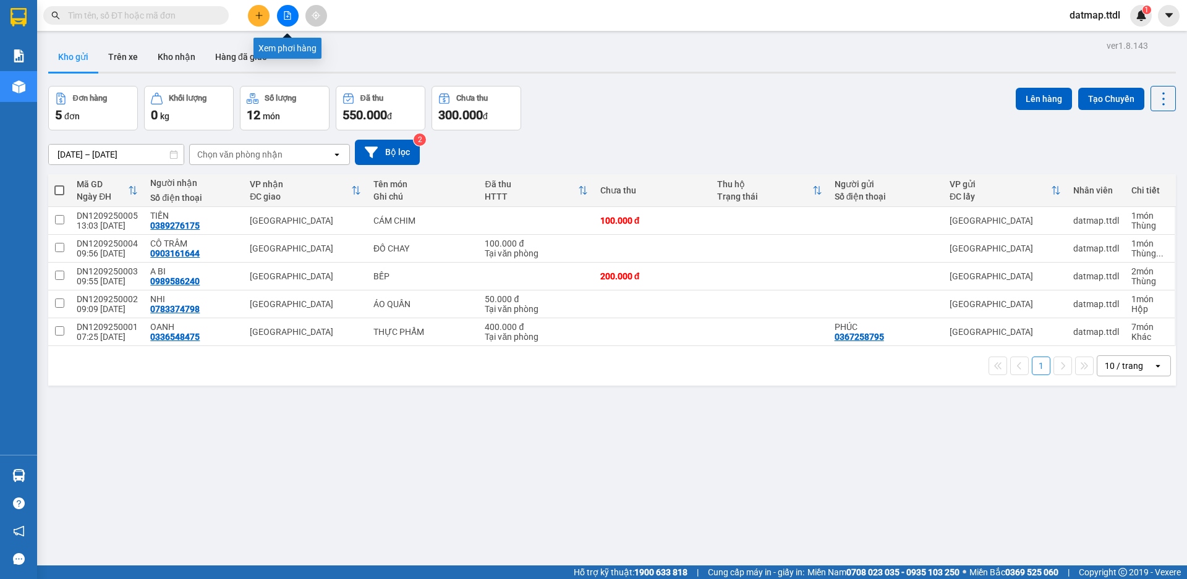
click at [286, 14] on icon "file-add" at bounding box center [287, 15] width 9 height 9
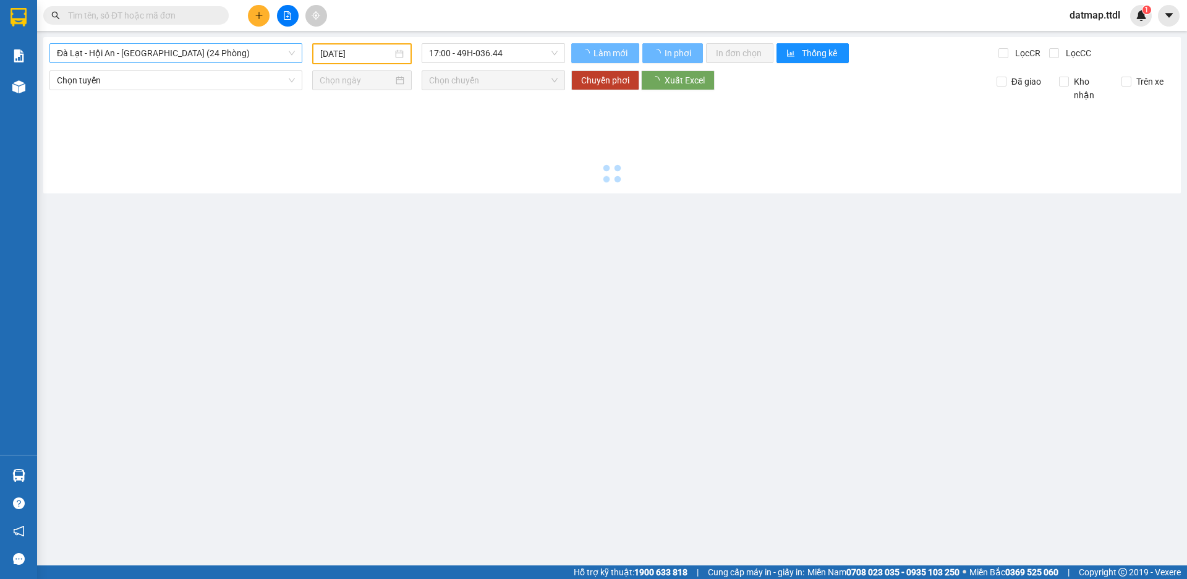
click at [190, 52] on span "Đà Lạt - Hội An - [GEOGRAPHIC_DATA] (24 Phòng)" at bounding box center [176, 53] width 238 height 19
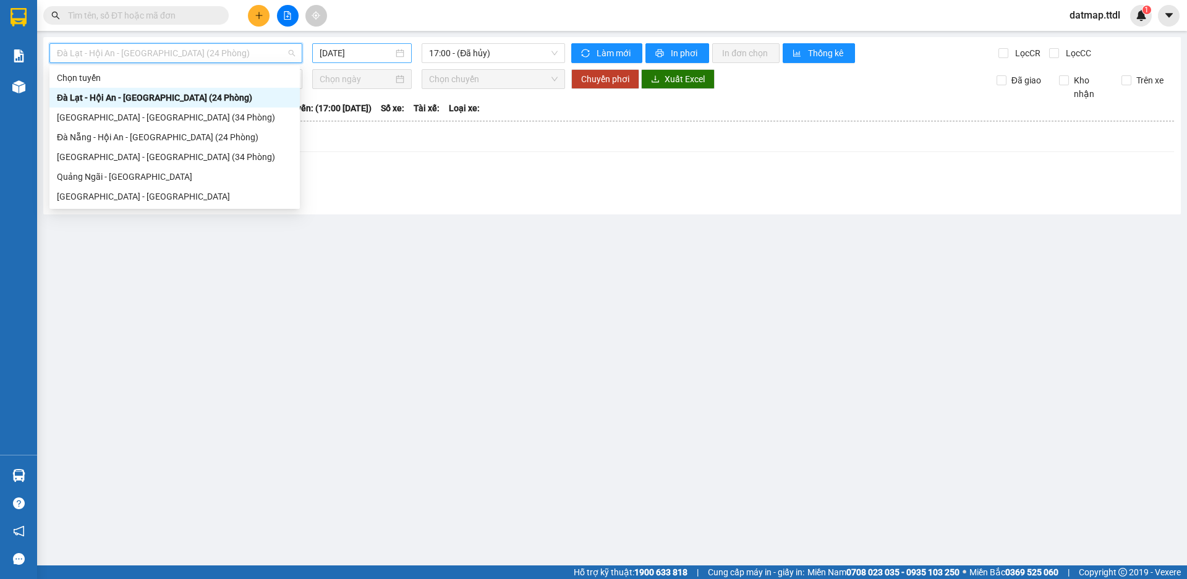
click at [379, 47] on input "[DATE]" at bounding box center [356, 53] width 74 height 14
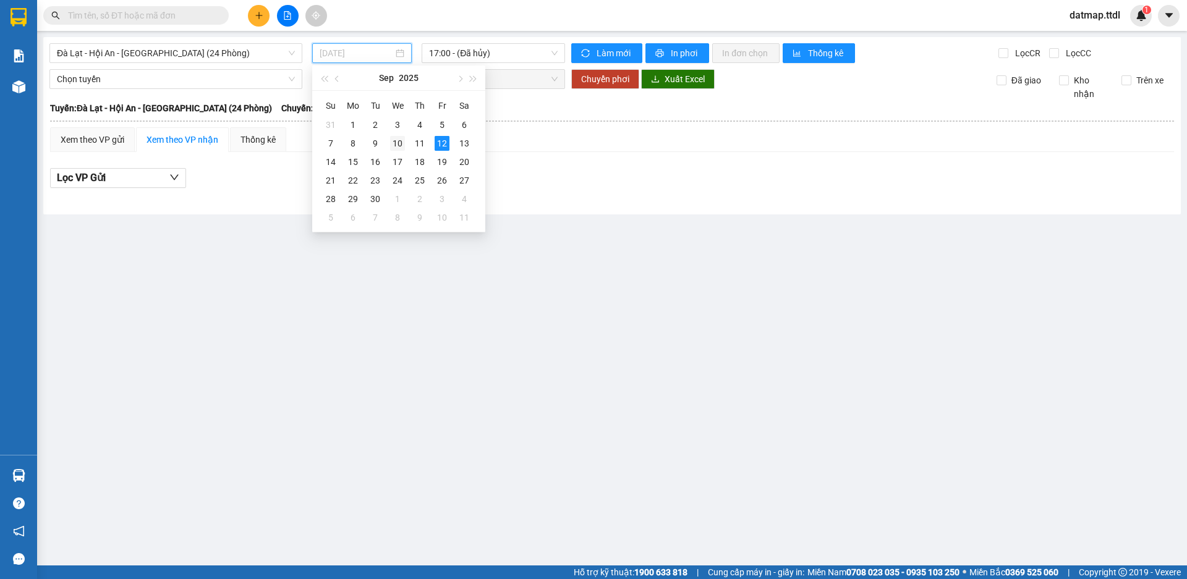
click at [394, 146] on div "10" at bounding box center [397, 143] width 15 height 15
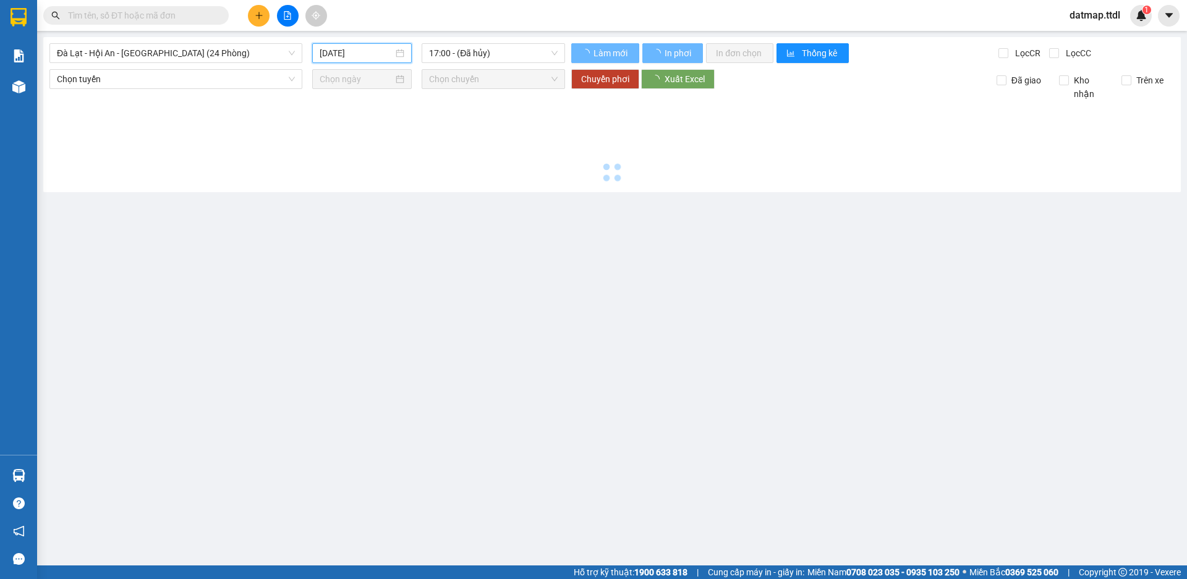
type input "[DATE]"
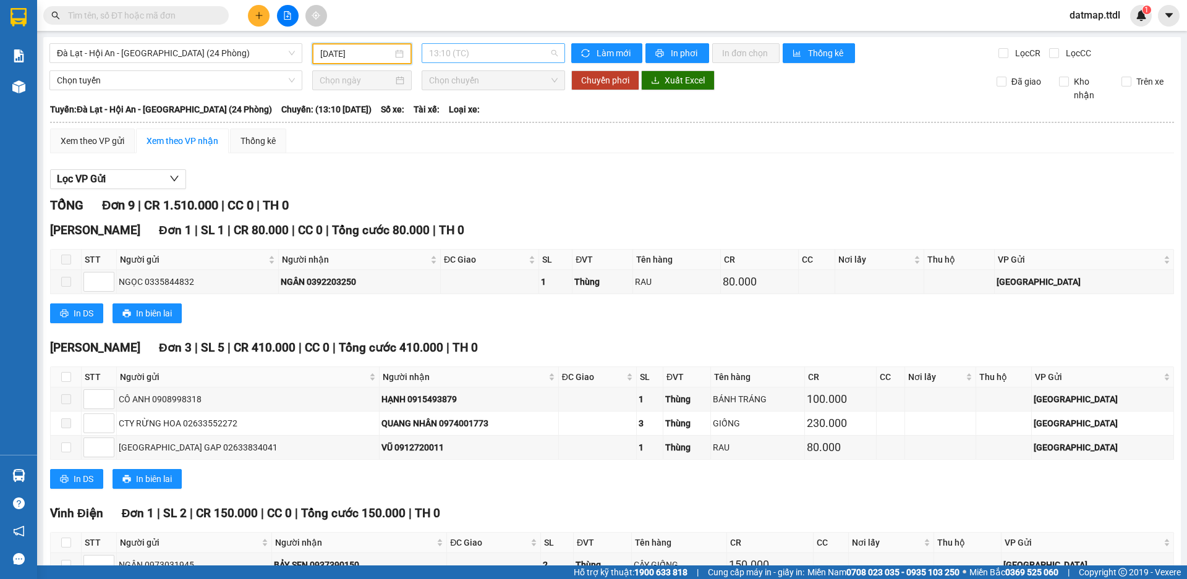
click at [518, 57] on span "13:10 (TC)" at bounding box center [493, 53] width 129 height 19
click at [497, 134] on div "17:00 - 49H-036.44" at bounding box center [474, 137] width 96 height 14
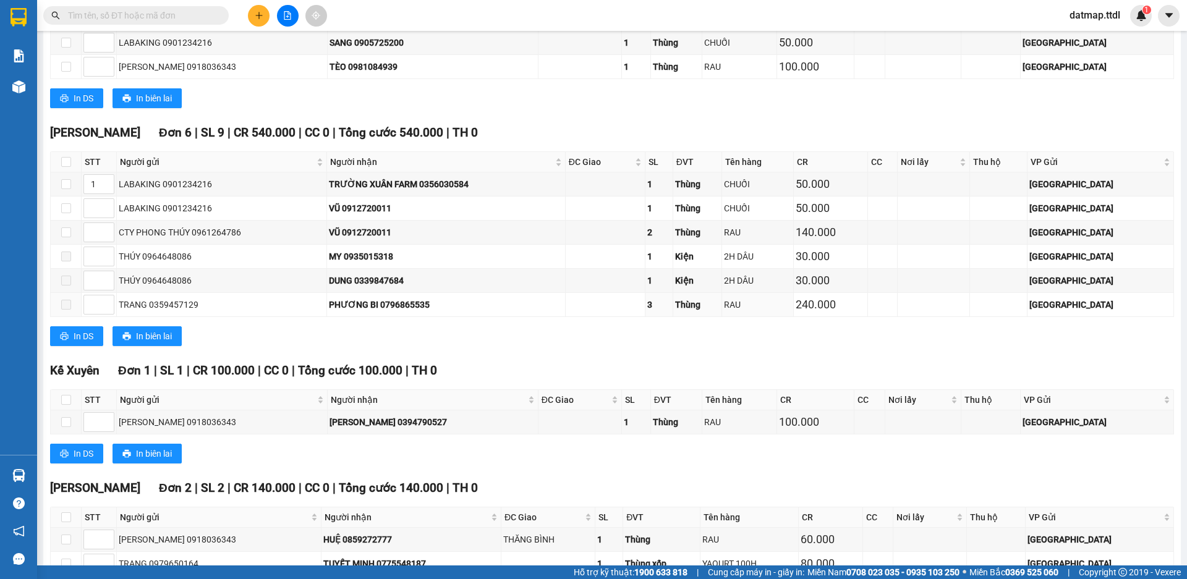
scroll to position [1854, 0]
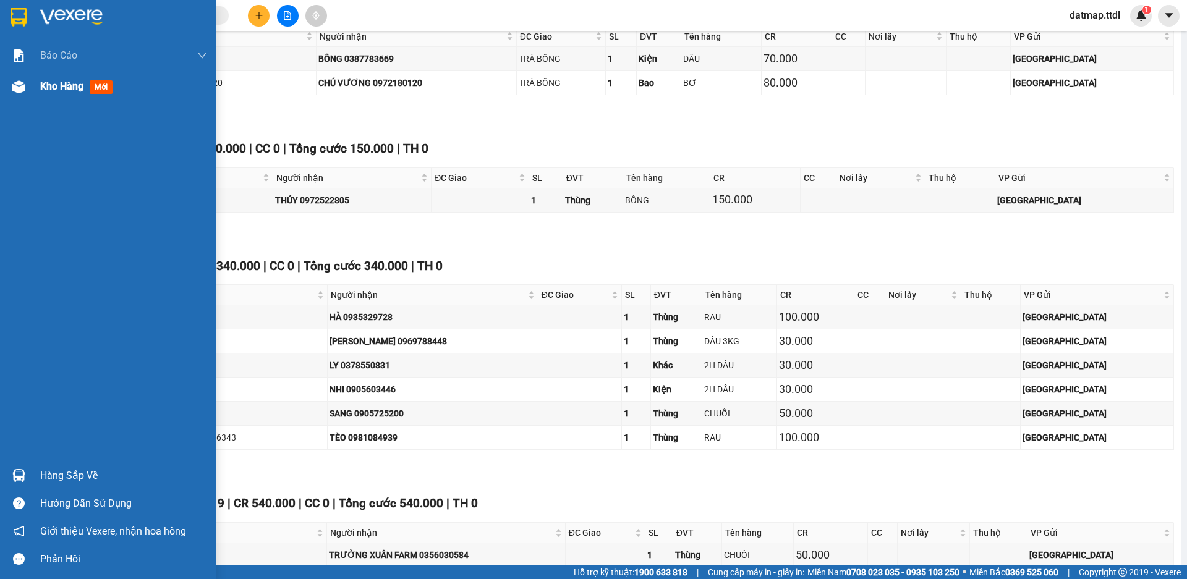
click at [49, 92] on span "Kho hàng" at bounding box center [61, 86] width 43 height 12
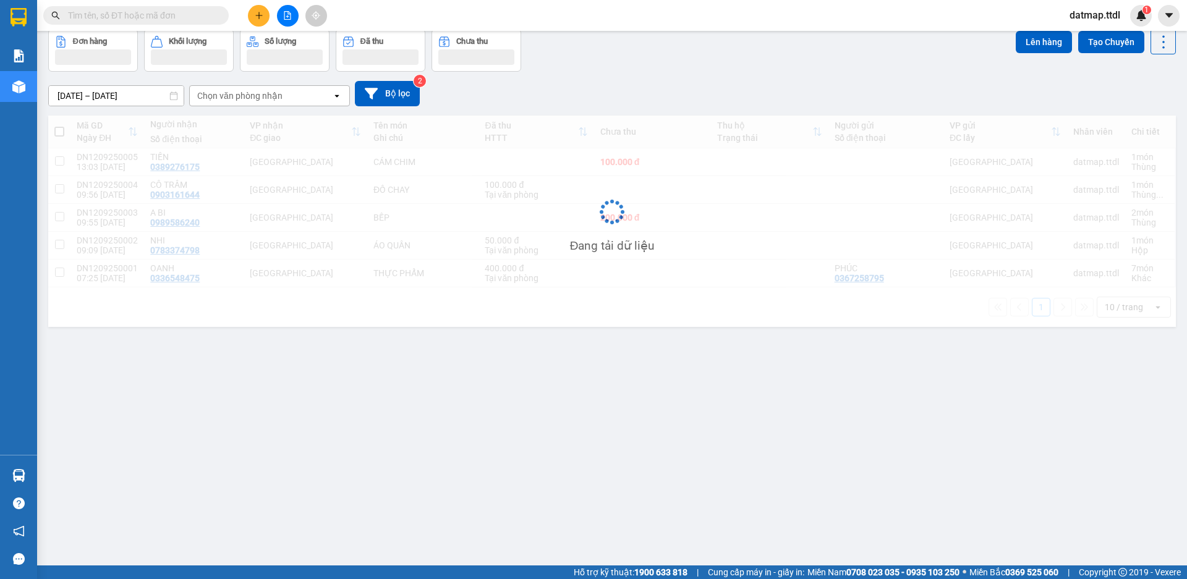
scroll to position [57, 0]
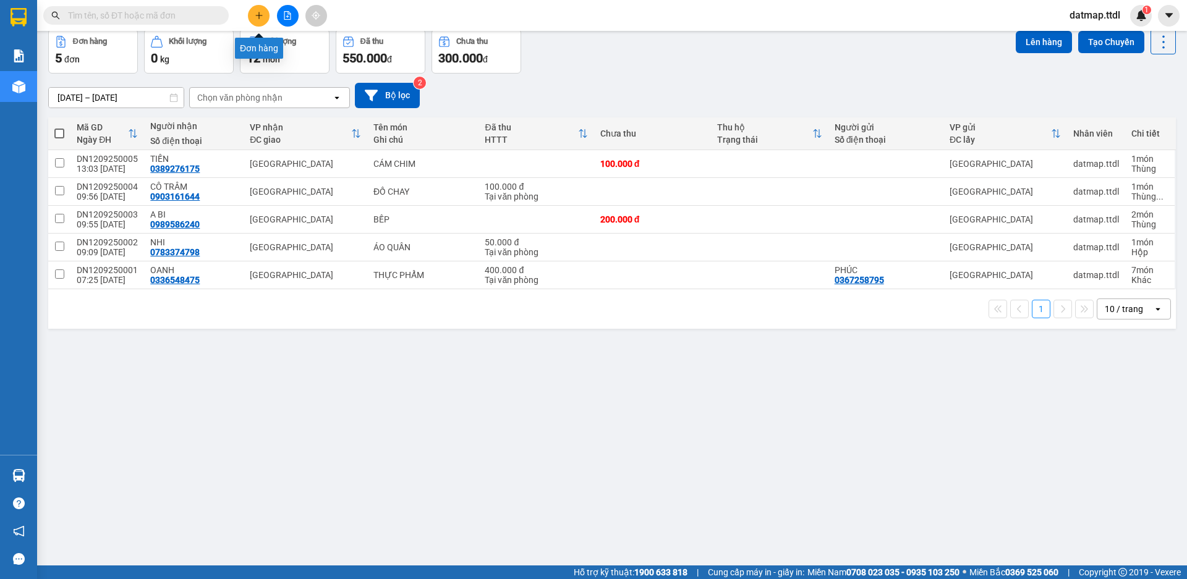
click at [255, 12] on icon "plus" at bounding box center [259, 15] width 9 height 9
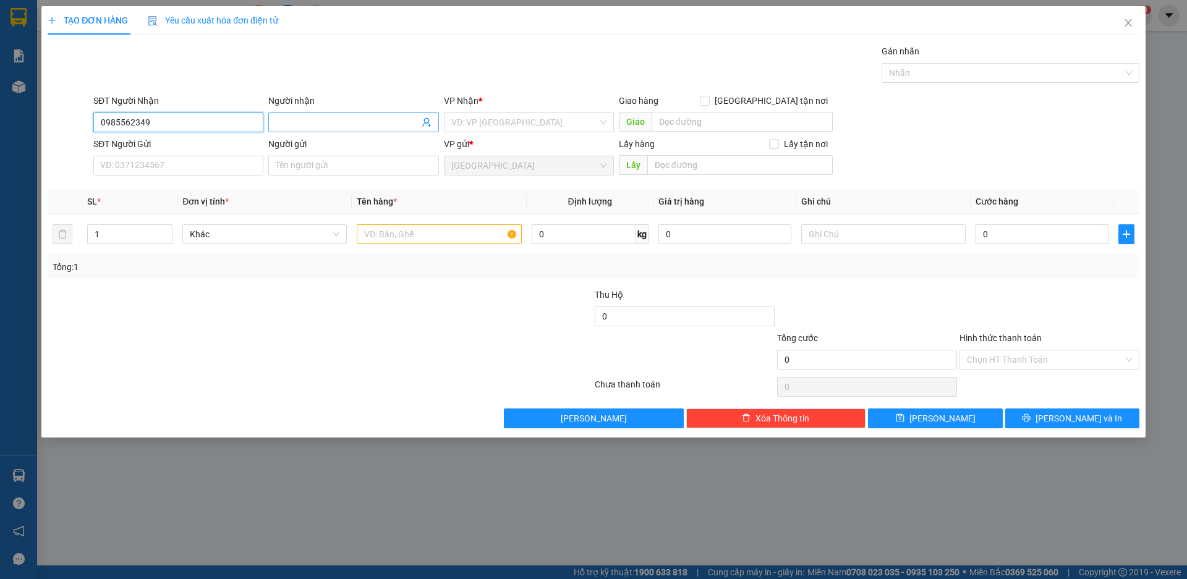
type input "0985562349"
click at [318, 119] on input "Người nhận" at bounding box center [347, 123] width 143 height 14
type input "HOÀNG ANH"
click at [475, 117] on input "search" at bounding box center [524, 122] width 146 height 19
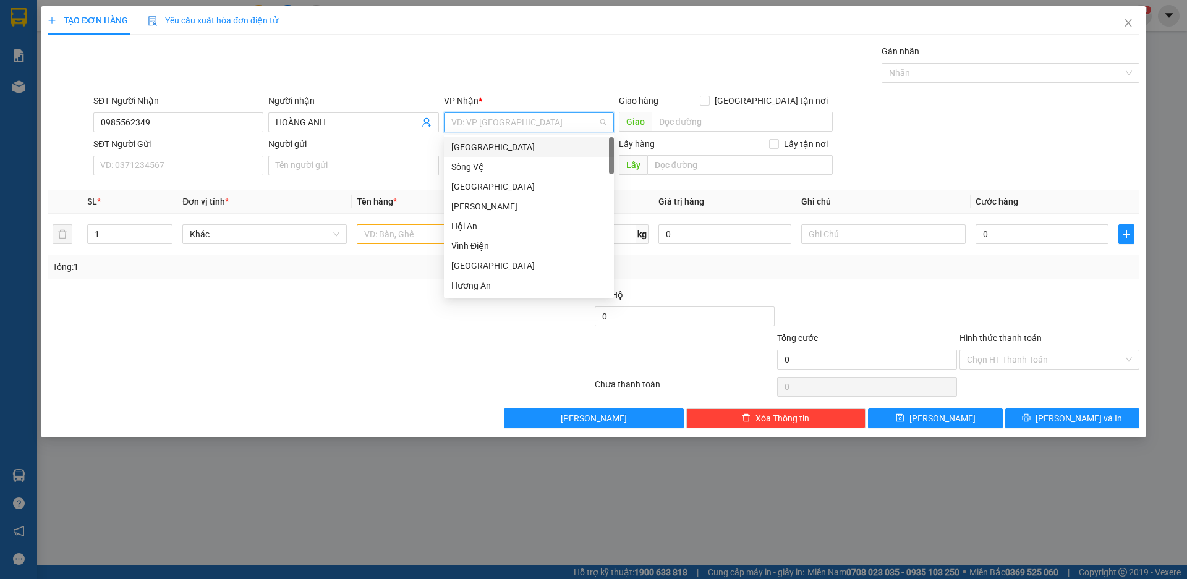
click at [465, 144] on div "[GEOGRAPHIC_DATA]" at bounding box center [528, 147] width 155 height 14
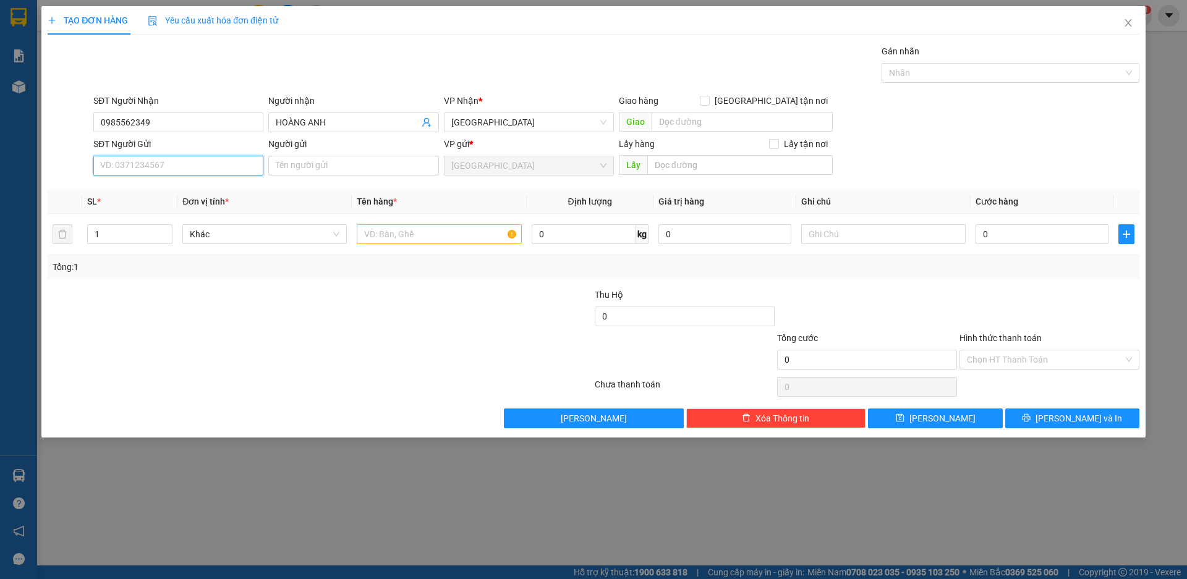
click at [125, 159] on input "SĐT Người Gửi" at bounding box center [178, 166] width 170 height 20
type input "0989595274"
click at [130, 187] on div "0989595274 - TƯ" at bounding box center [178, 191] width 155 height 14
type input "TƯ"
click at [221, 236] on span "Khác" at bounding box center [265, 234] width 150 height 19
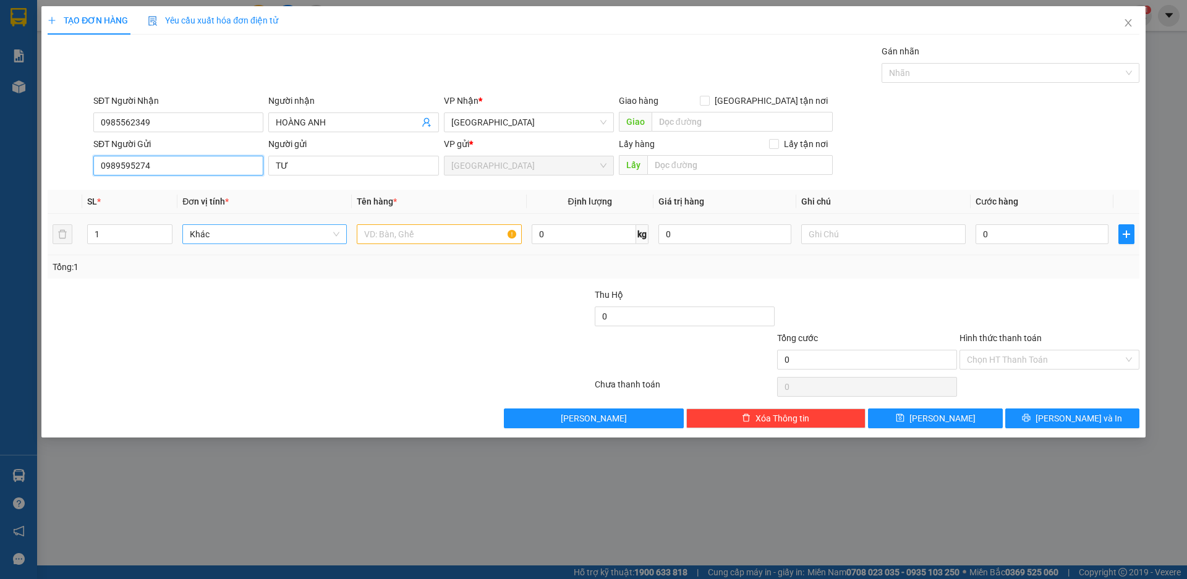
type input "0989595274"
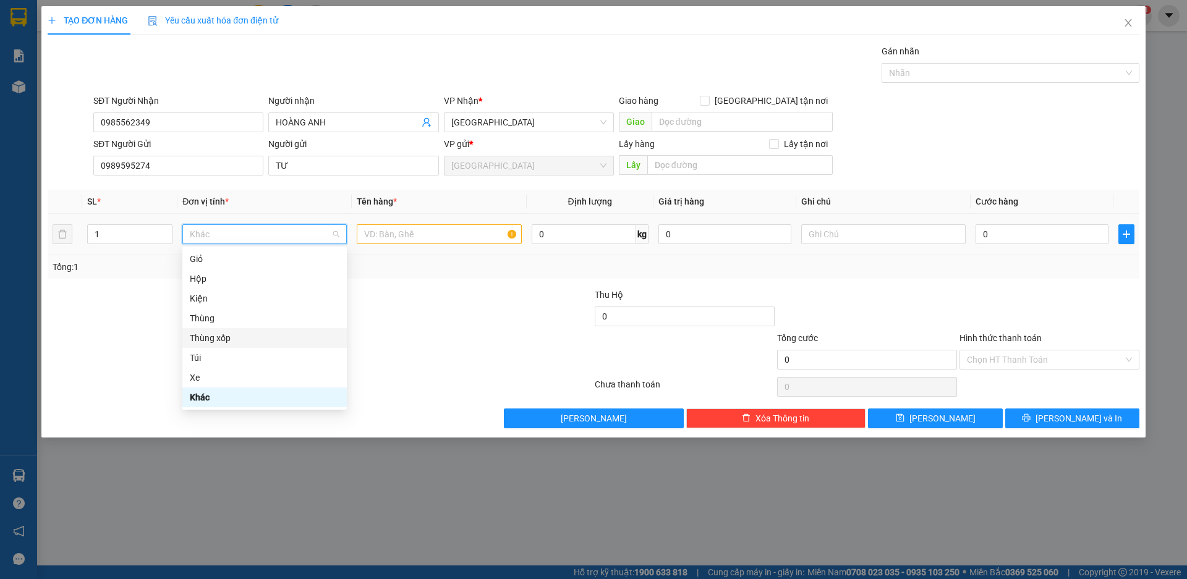
click at [237, 334] on div "Thùng xốp" at bounding box center [265, 338] width 150 height 14
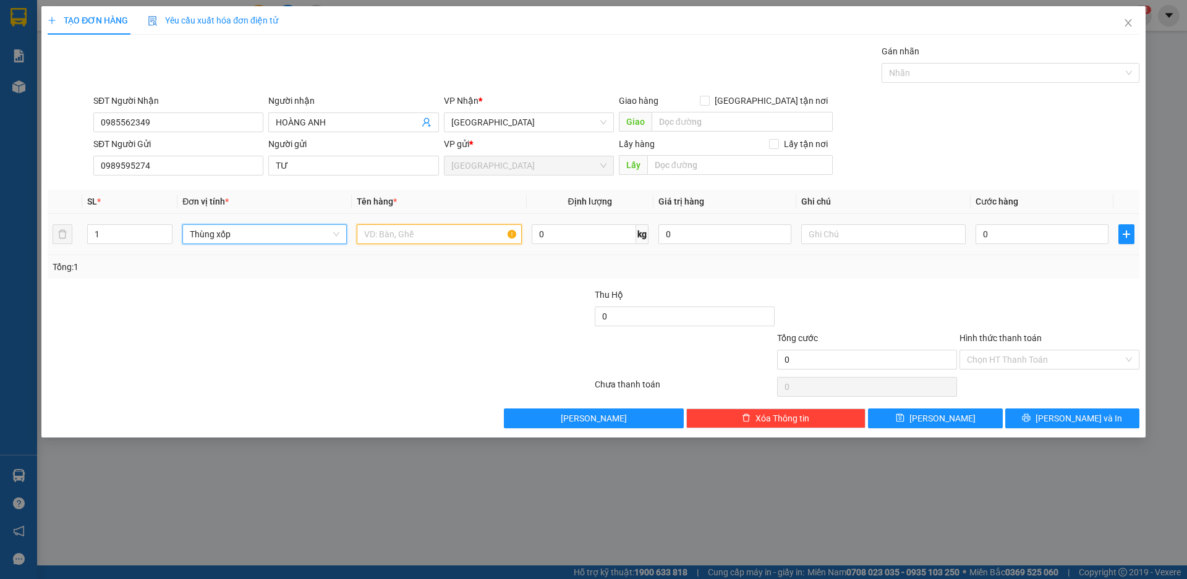
click at [407, 238] on input "text" at bounding box center [439, 234] width 164 height 20
type input "THỰC PHẨM"
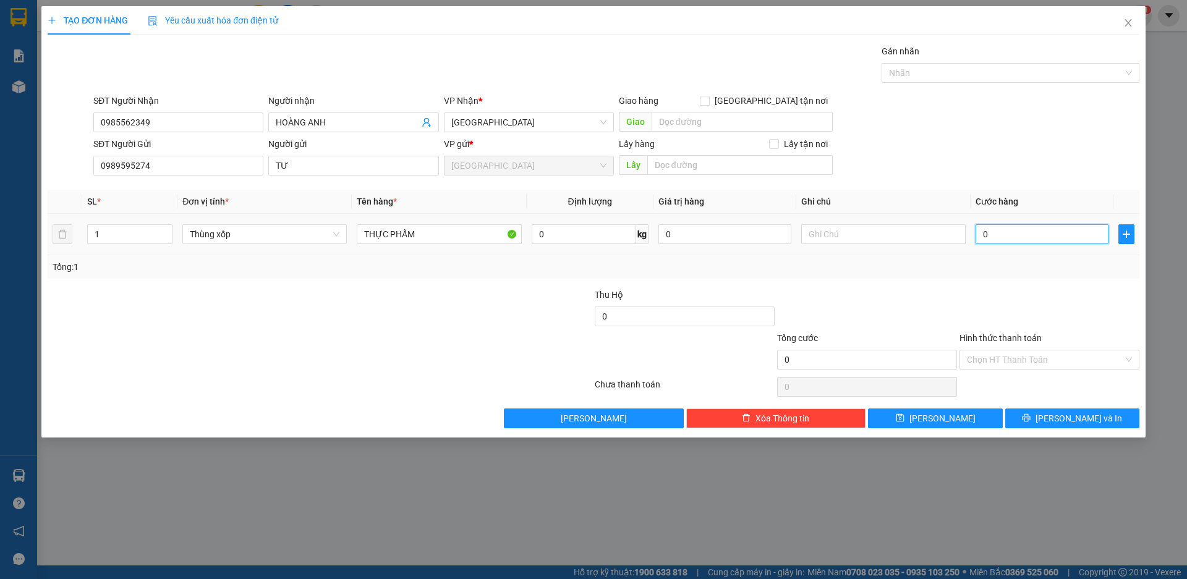
click at [1027, 233] on input "0" at bounding box center [1041, 234] width 133 height 20
type input "5"
type input "50"
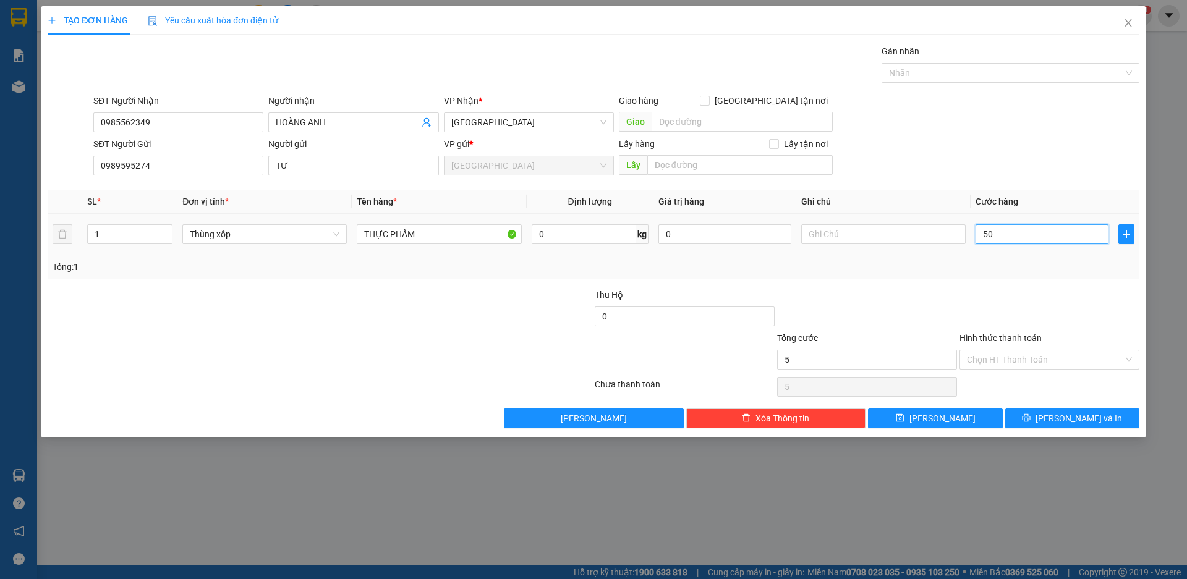
type input "50"
type input "500"
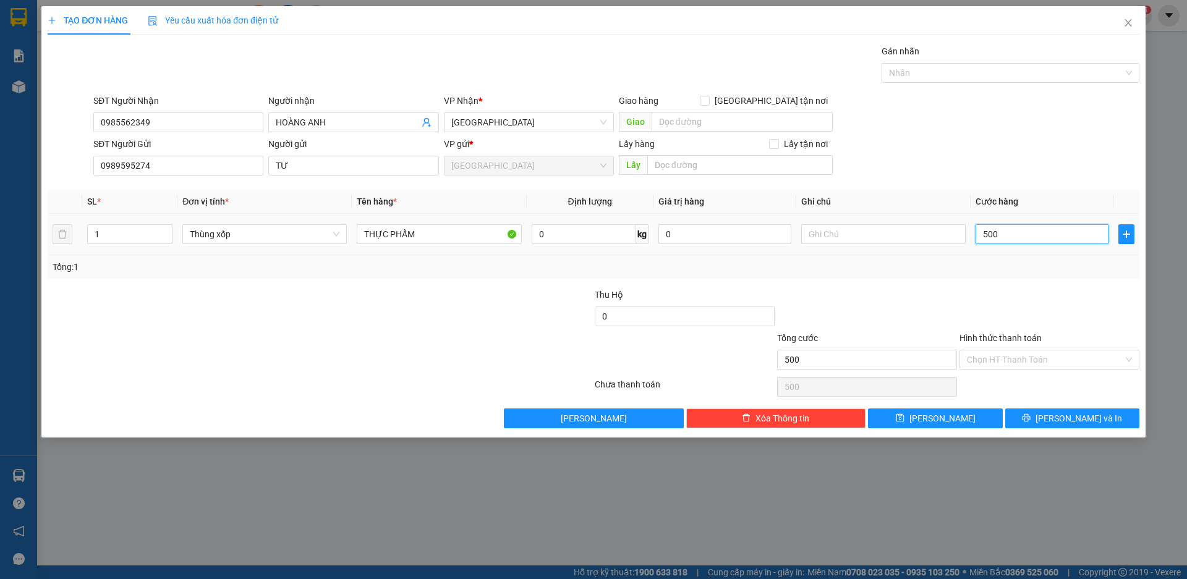
type input "5.000"
type input "50.000"
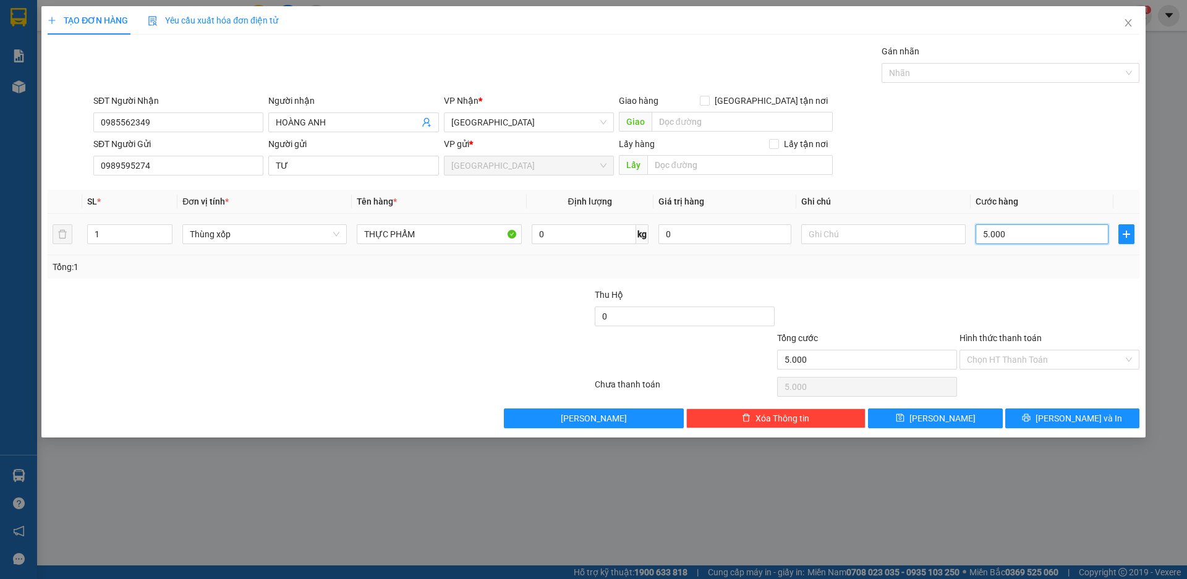
type input "50.000"
click at [1085, 416] on span "Lưu và In" at bounding box center [1078, 419] width 87 height 14
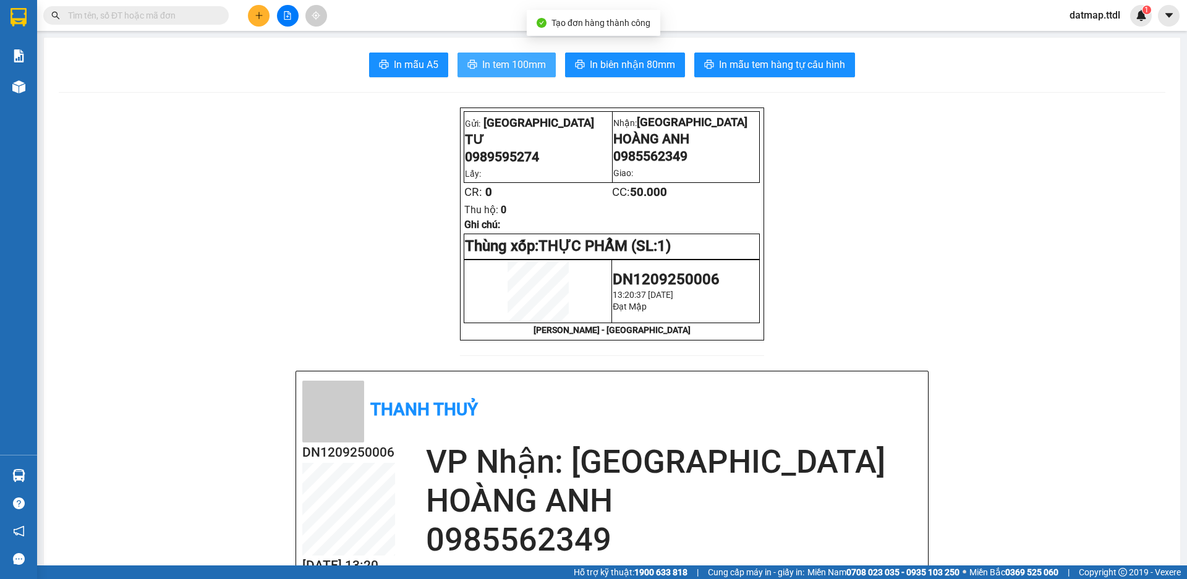
click at [510, 59] on span "In tem 100mm" at bounding box center [514, 64] width 64 height 15
